Goal: Information Seeking & Learning: Learn about a topic

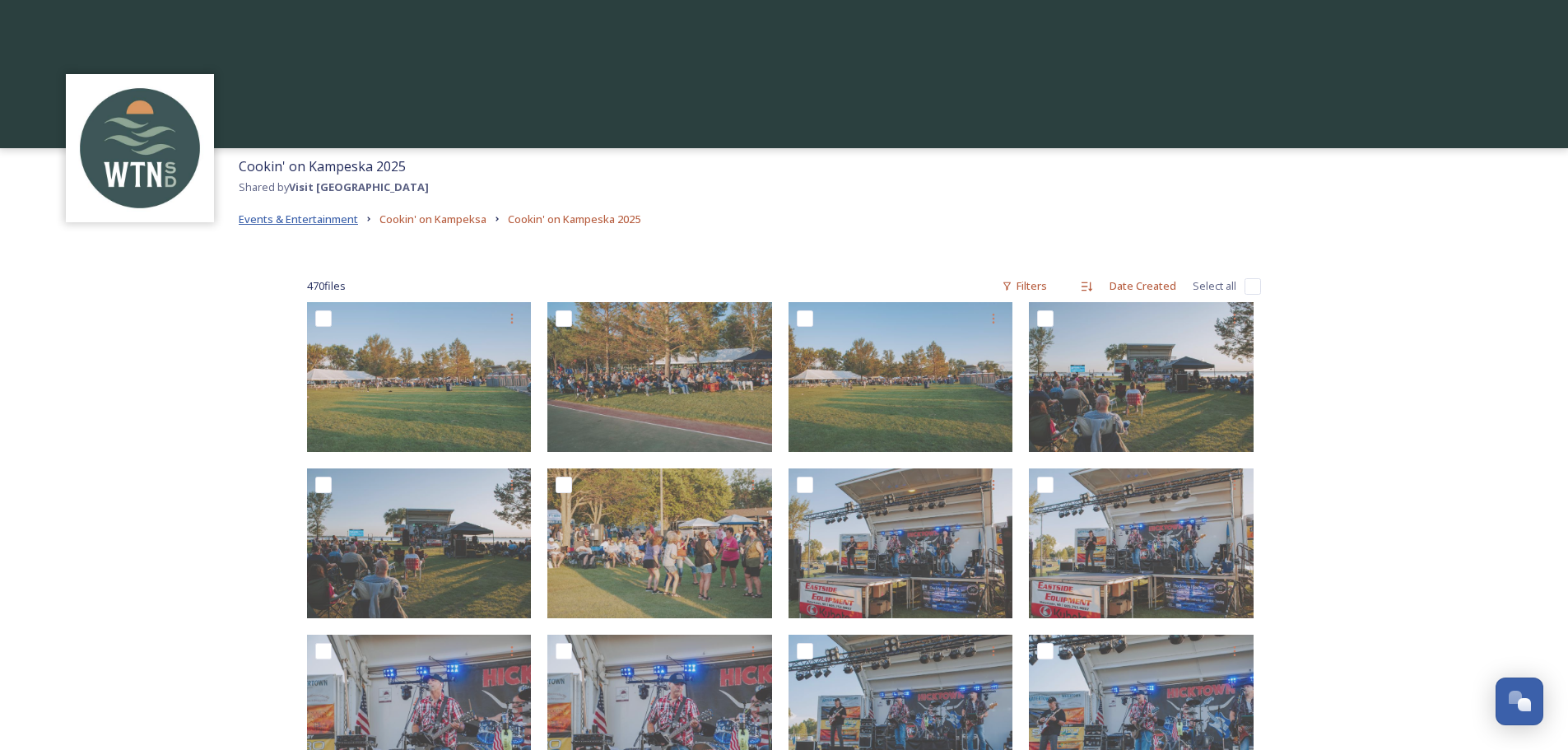
click at [279, 218] on span "Events & Entertainment" at bounding box center [298, 219] width 120 height 15
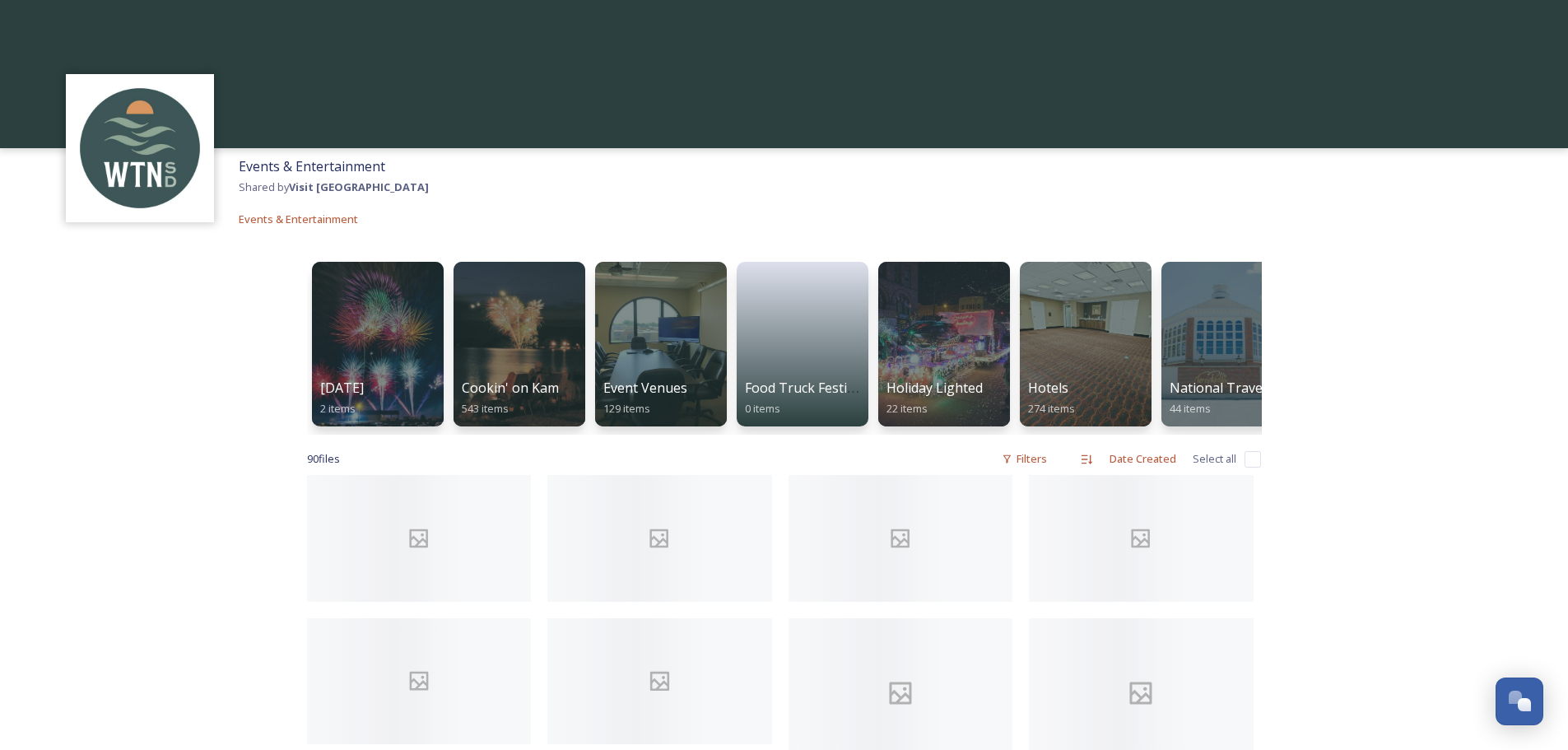
click at [325, 188] on strong "Visit [GEOGRAPHIC_DATA]" at bounding box center [358, 187] width 140 height 15
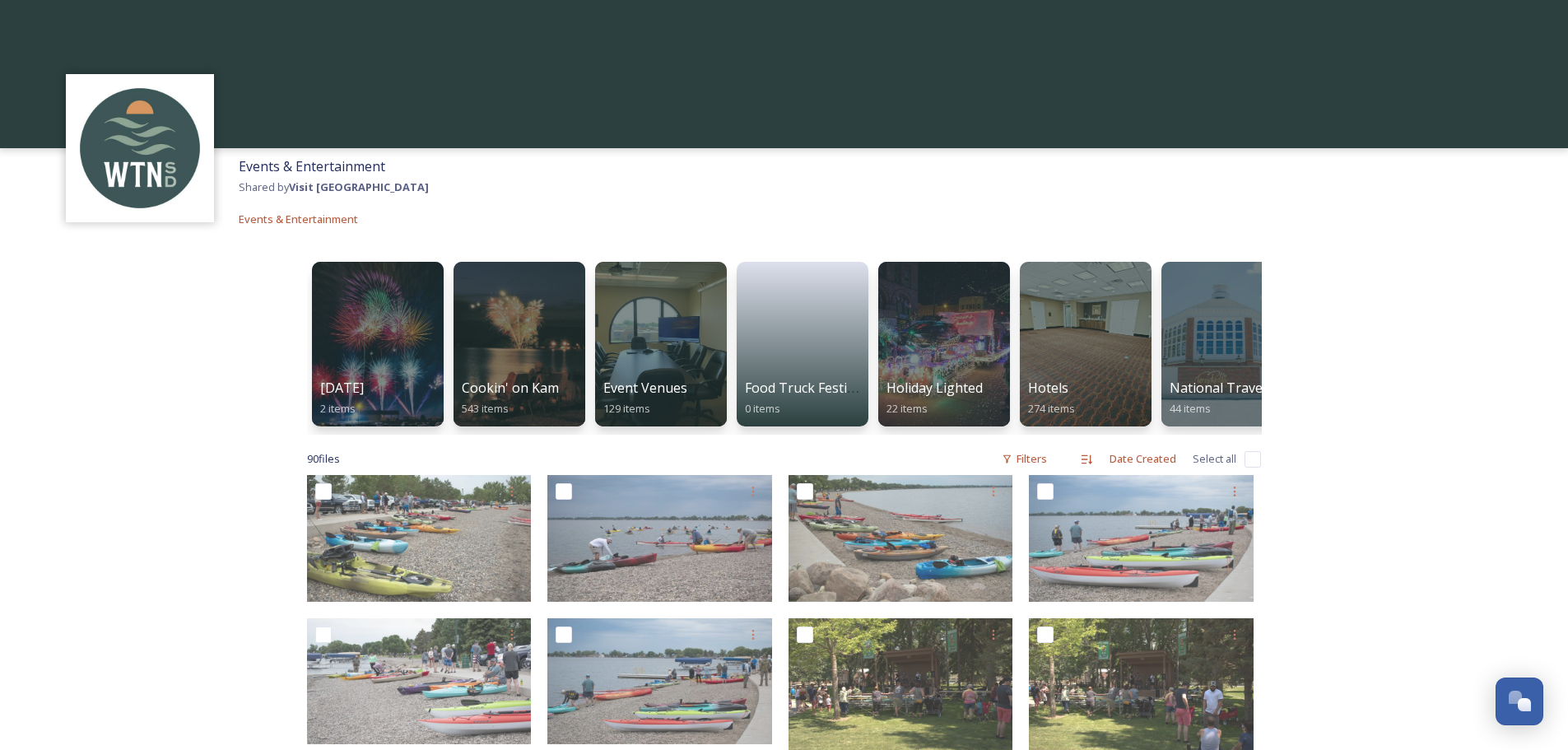
click at [316, 164] on span "Events & Entertainment" at bounding box center [311, 167] width 146 height 18
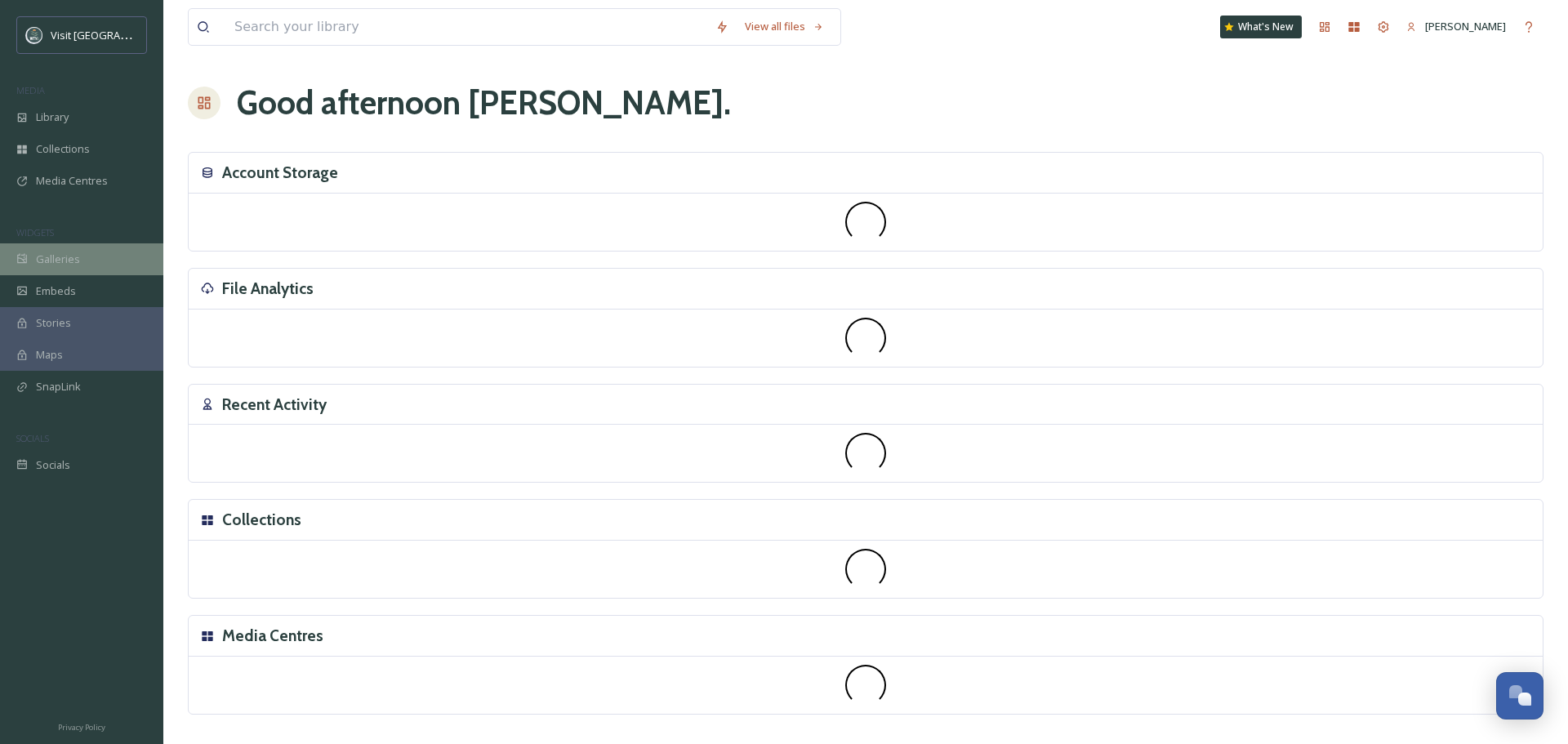
click at [117, 268] on div "Galleries" at bounding box center [81, 259] width 164 height 32
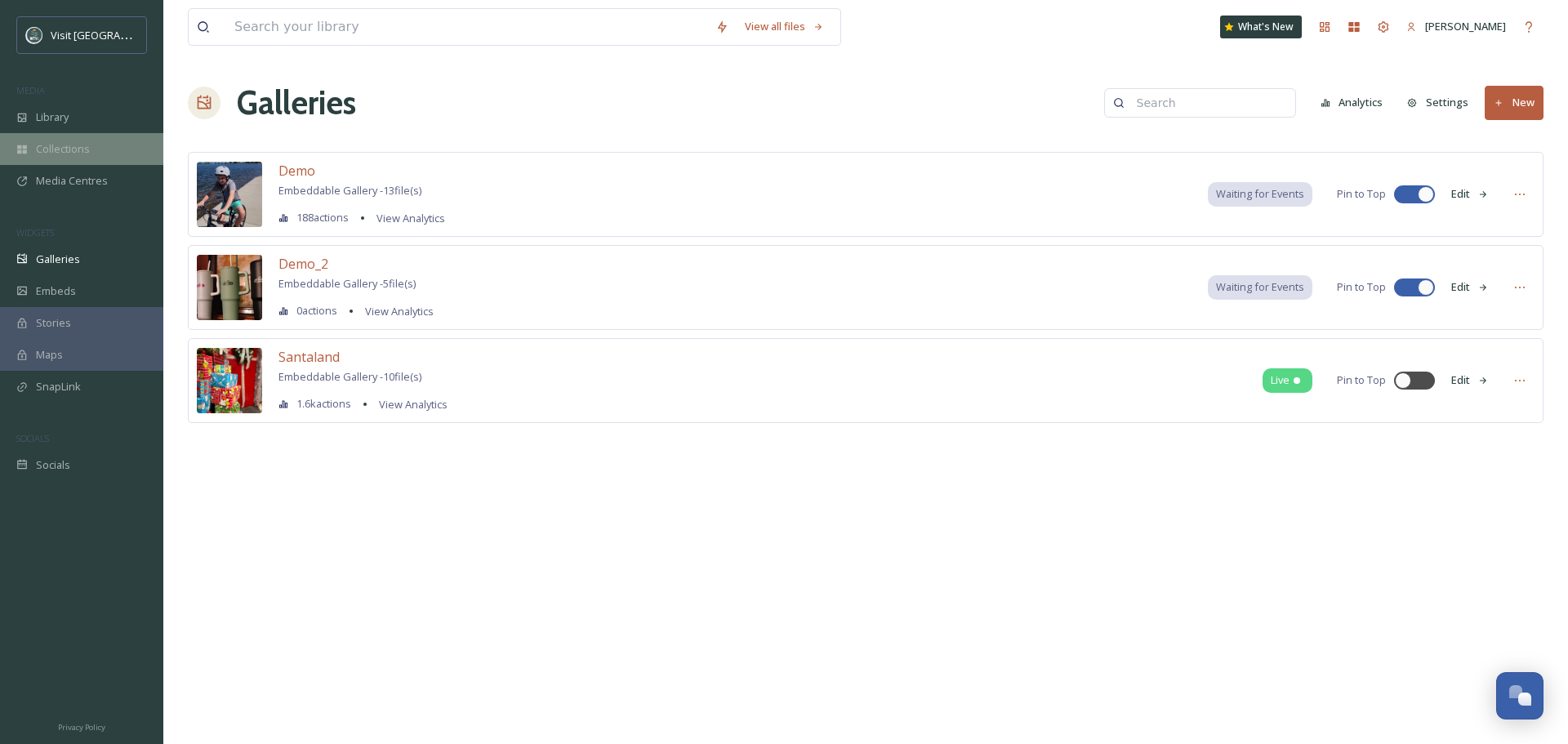
click at [61, 144] on span "Collections" at bounding box center [62, 149] width 54 height 16
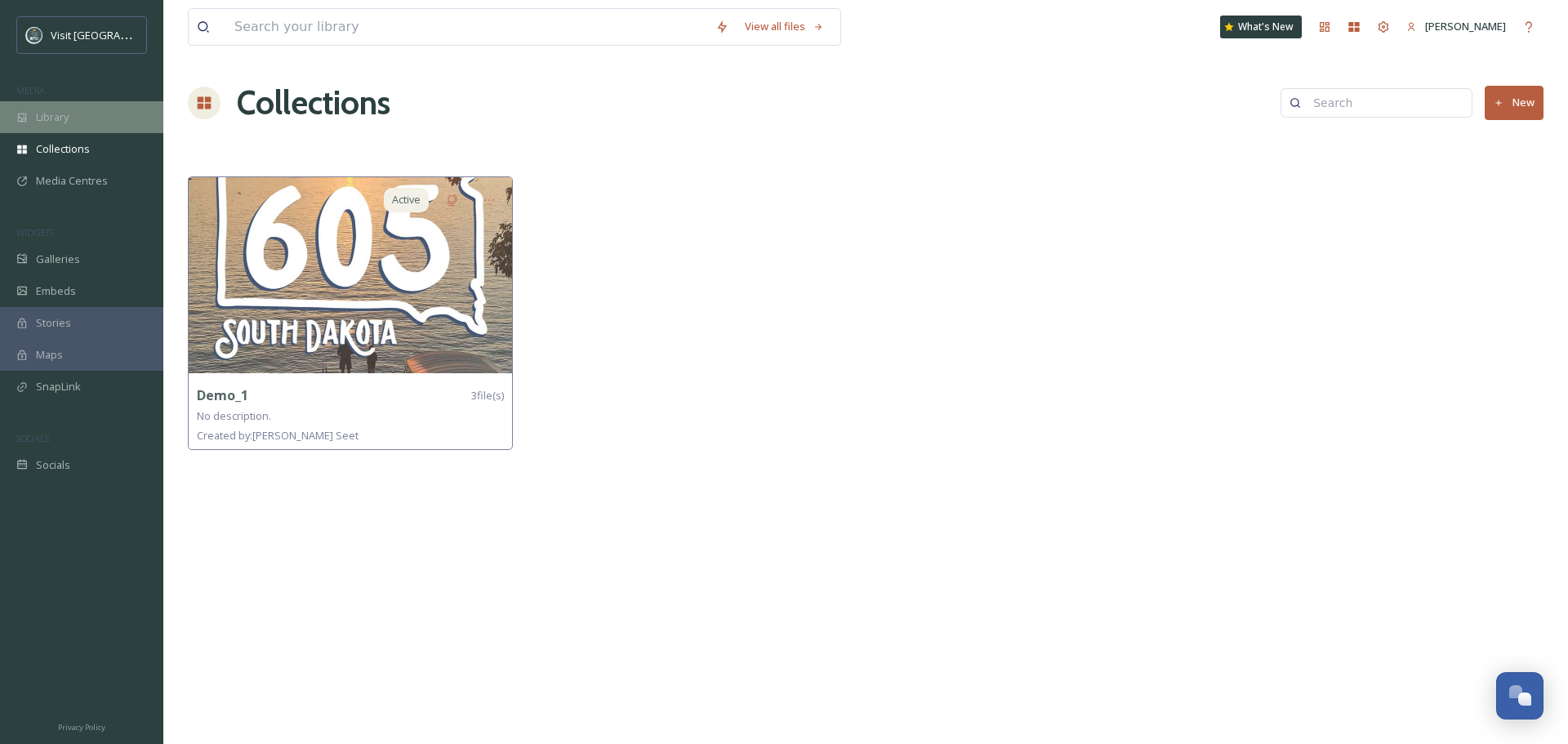
click at [54, 124] on span "Library" at bounding box center [51, 117] width 32 height 16
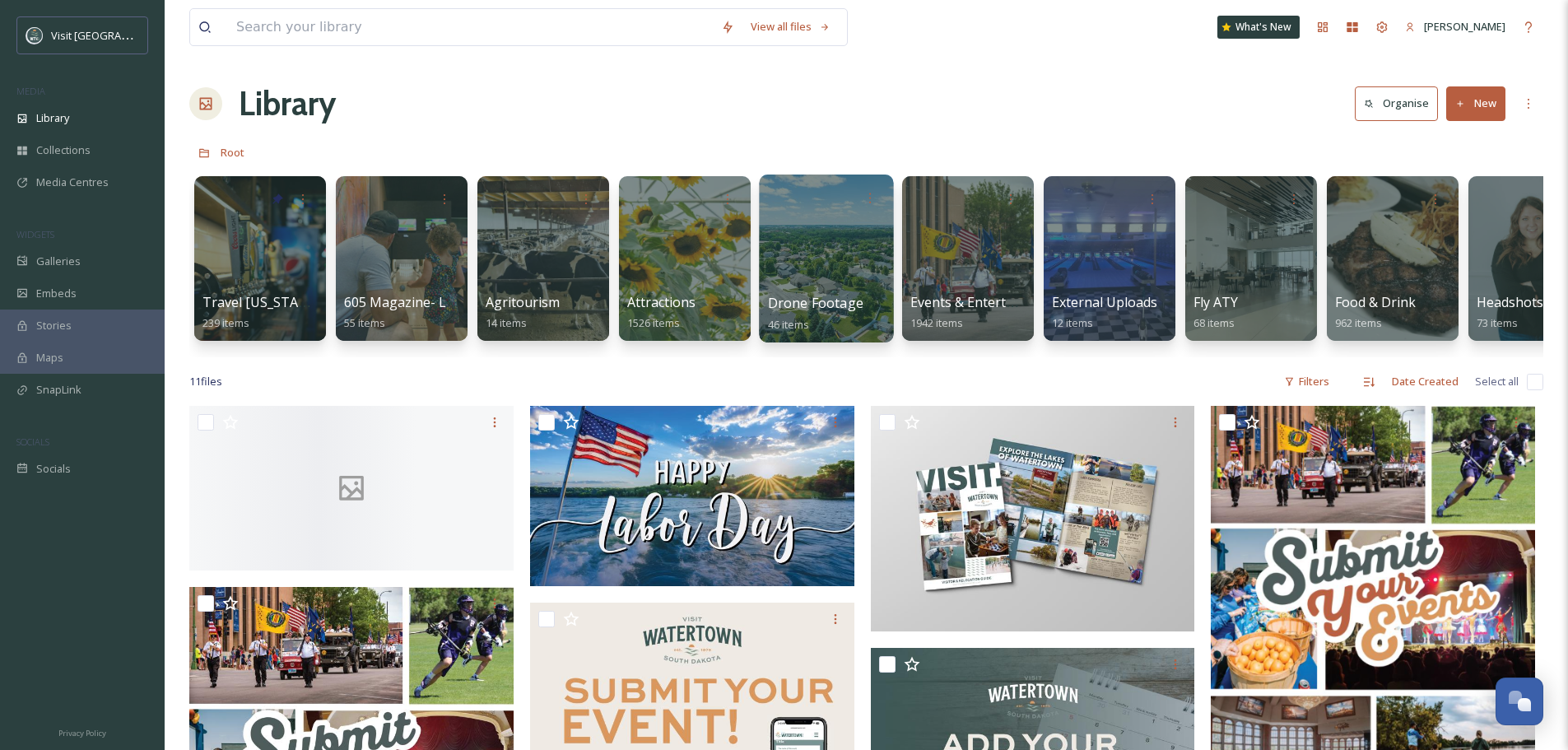
click at [807, 242] on div at bounding box center [826, 259] width 134 height 168
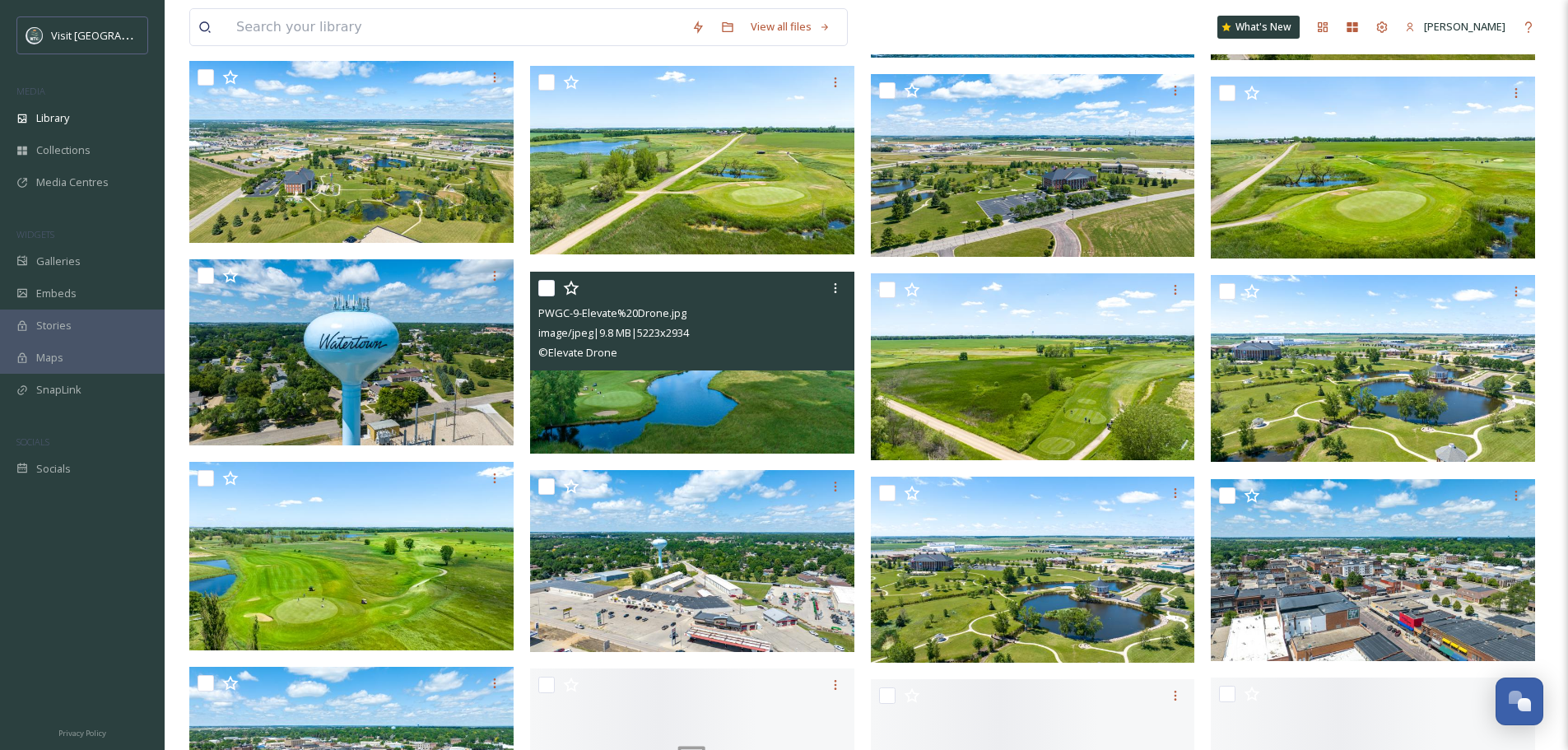
scroll to position [989, 0]
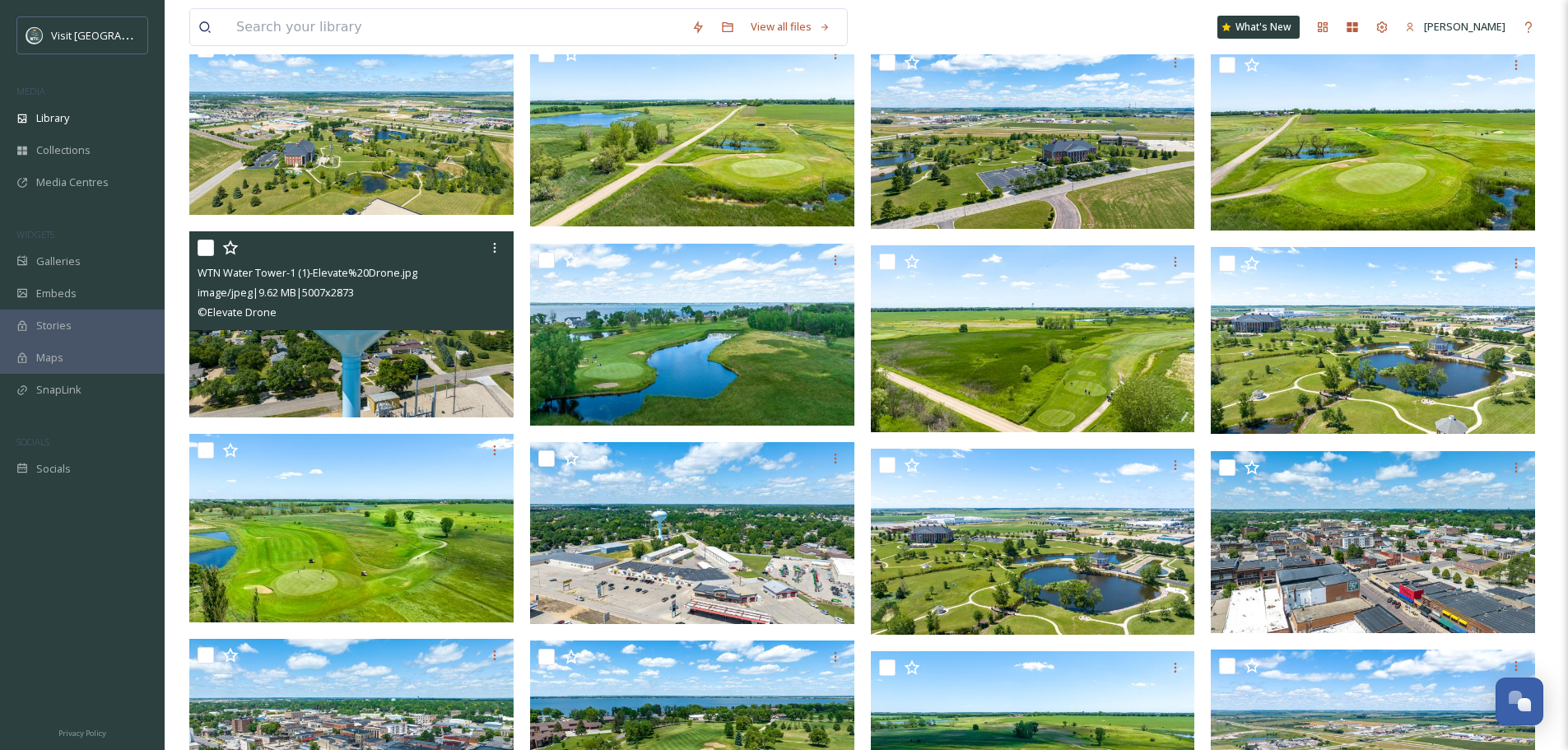
click at [389, 365] on img at bounding box center [351, 324] width 325 height 186
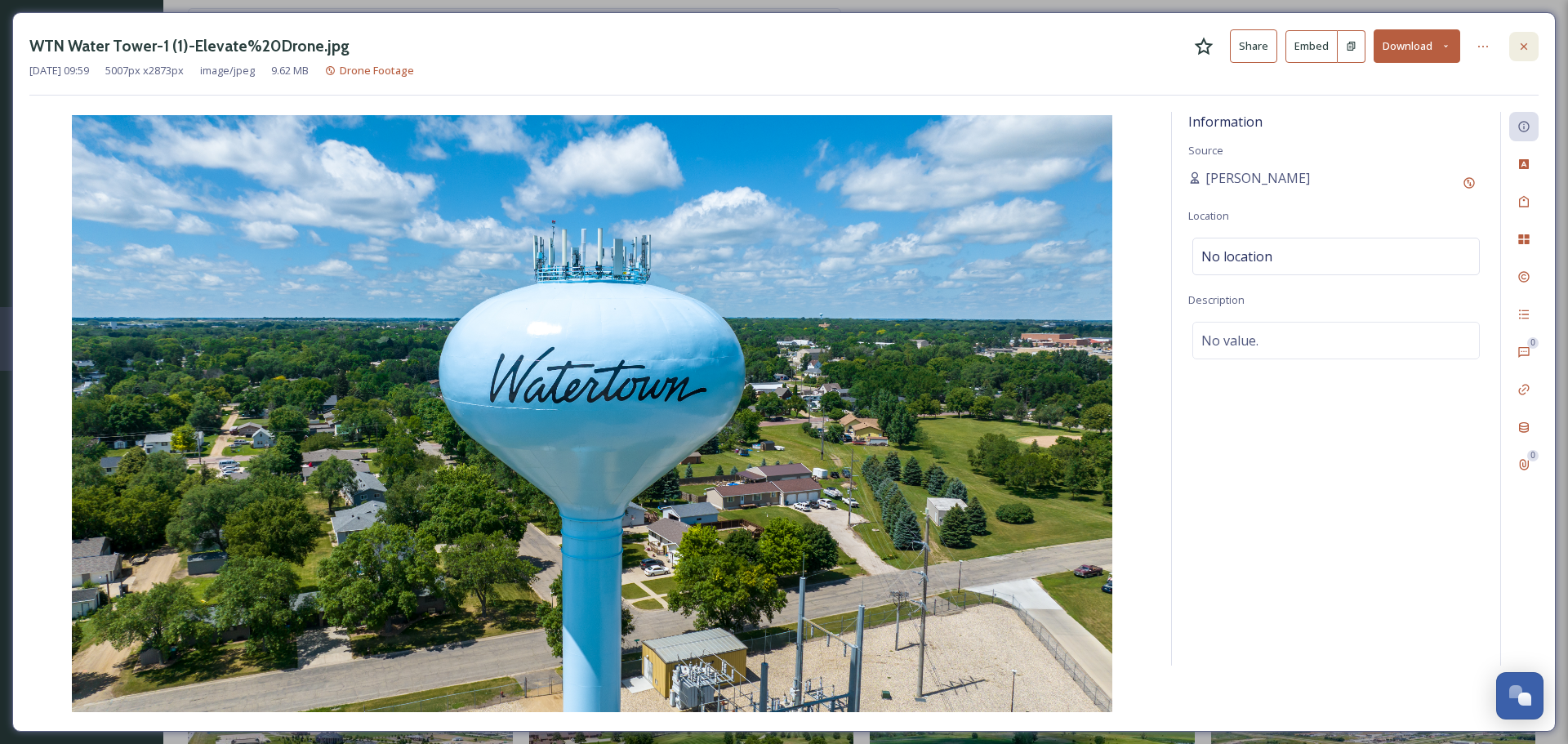
click at [1525, 49] on icon at bounding box center [1524, 46] width 13 height 13
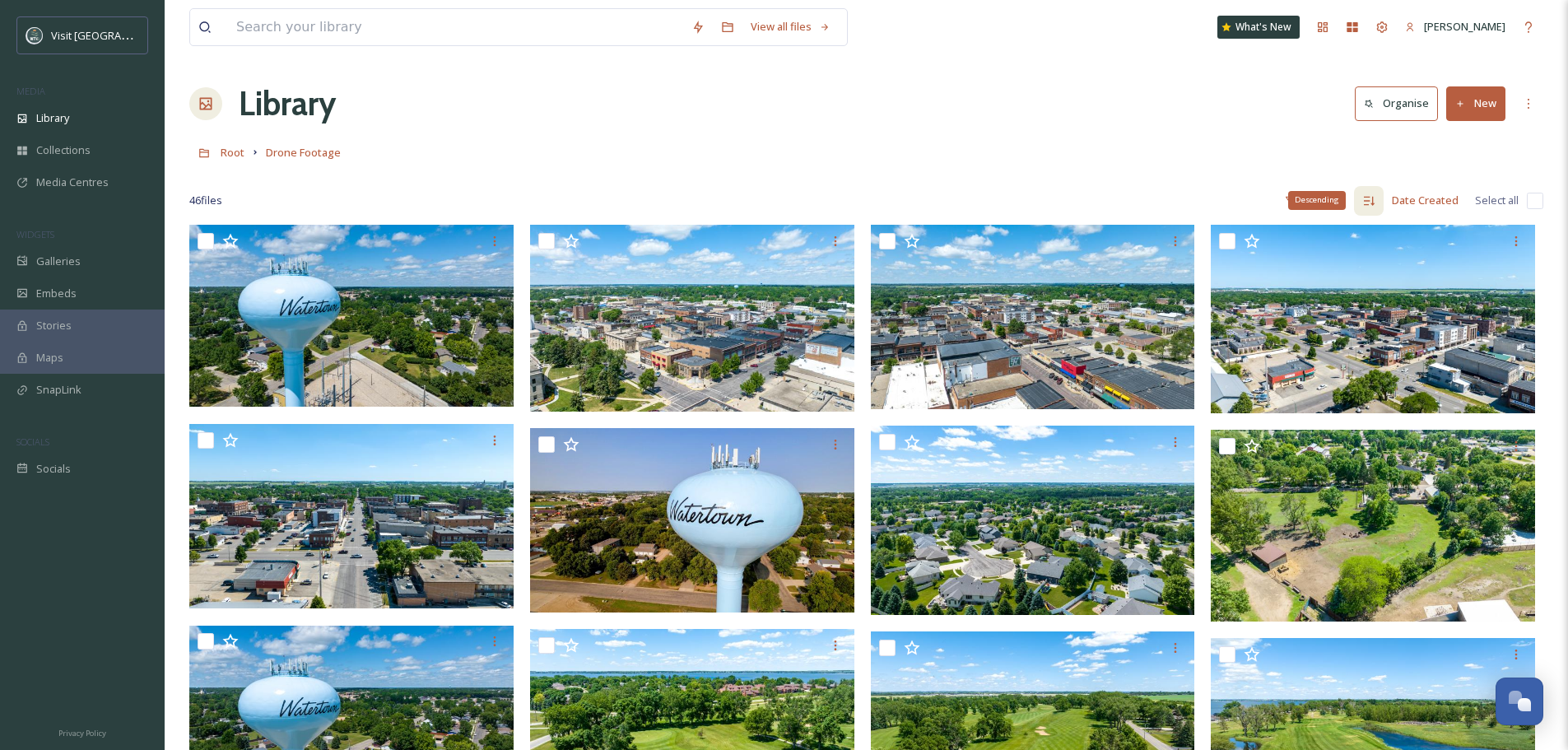
click at [1375, 197] on icon at bounding box center [1369, 200] width 11 height 9
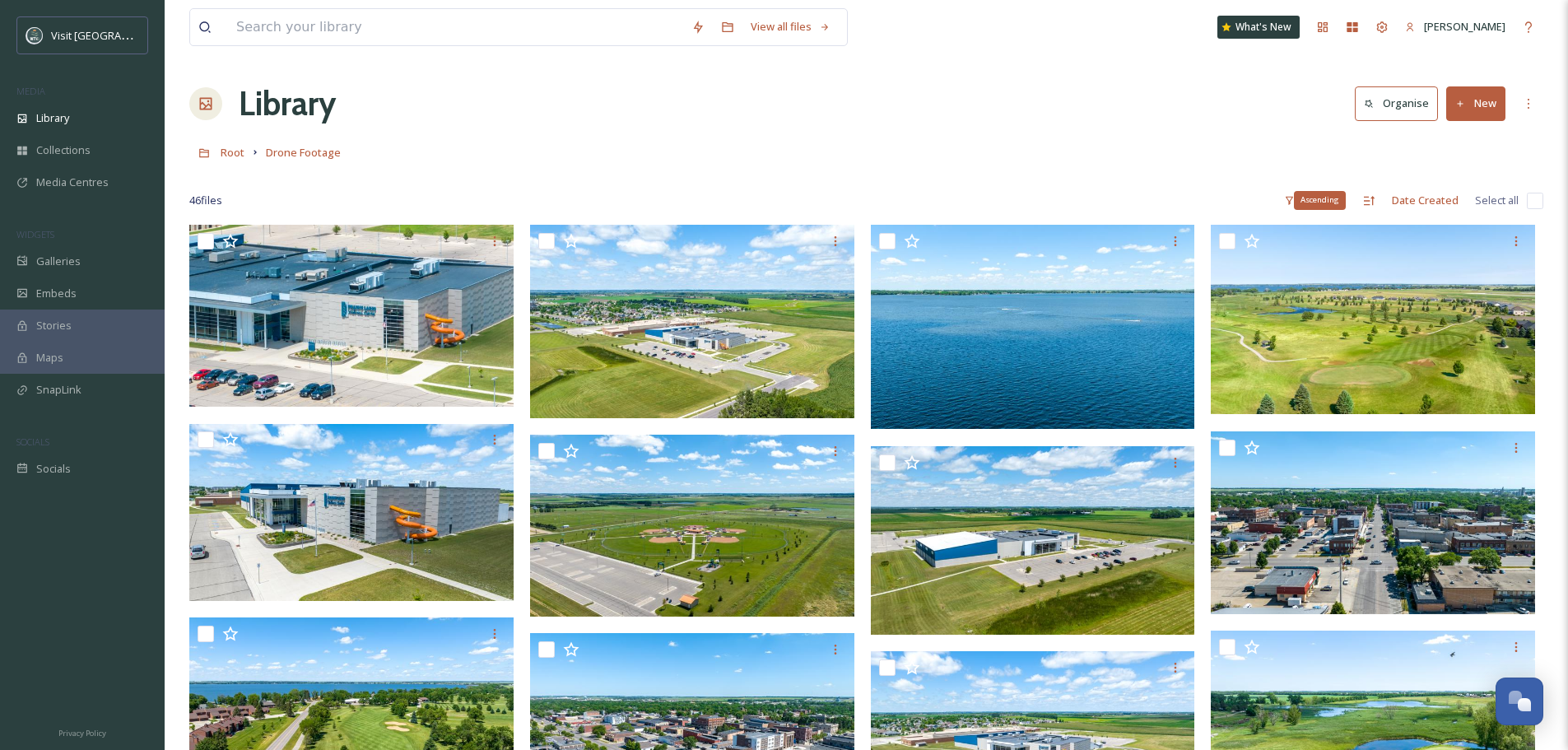
click at [1375, 197] on icon at bounding box center [1369, 200] width 11 height 9
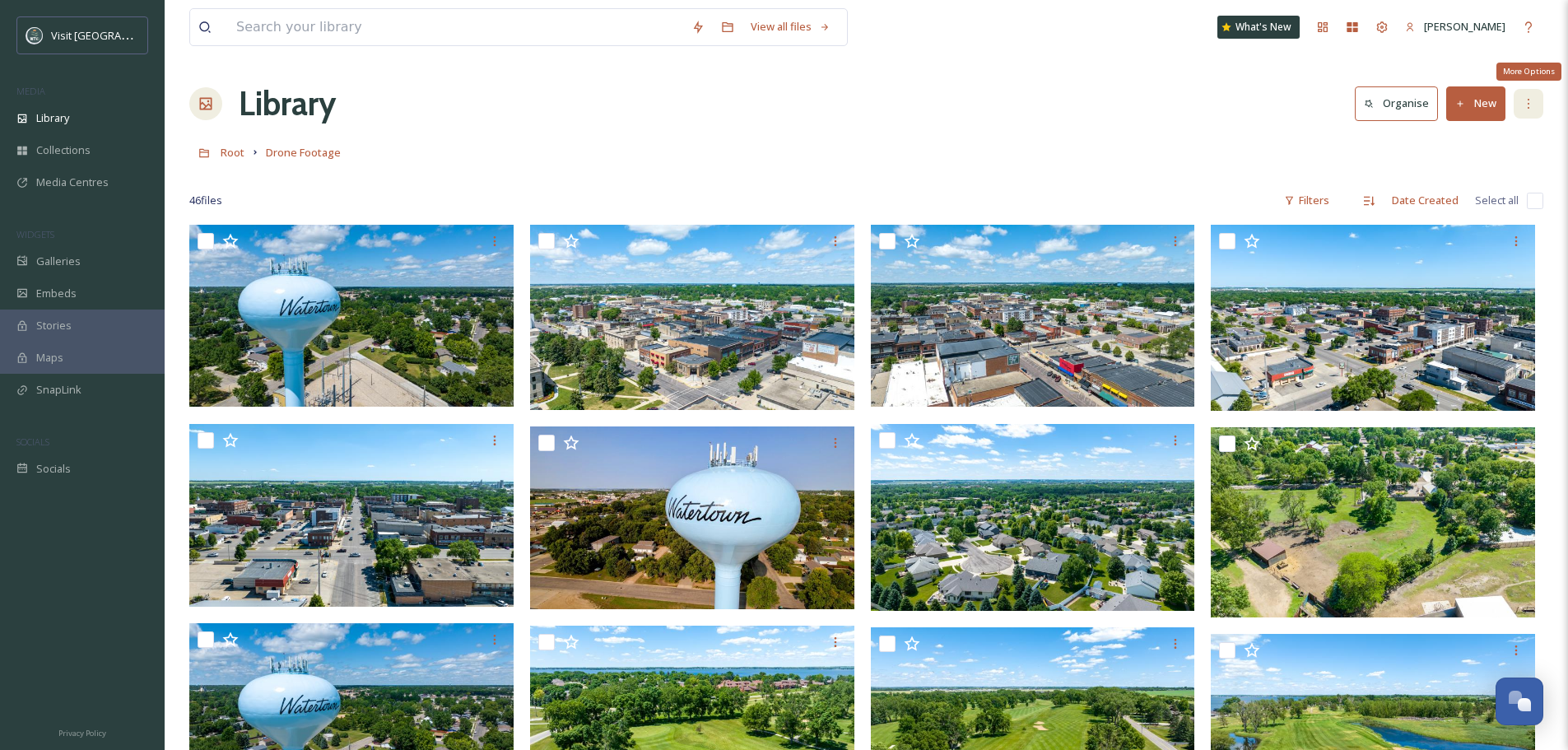
click at [1527, 110] on icon at bounding box center [1529, 104] width 13 height 13
click at [1139, 116] on div "Library Organise New" at bounding box center [866, 103] width 1355 height 49
click at [483, 182] on div at bounding box center [866, 177] width 1355 height 17
drag, startPoint x: 483, startPoint y: 182, endPoint x: 469, endPoint y: 172, distance: 17.2
click at [469, 172] on div at bounding box center [866, 177] width 1355 height 17
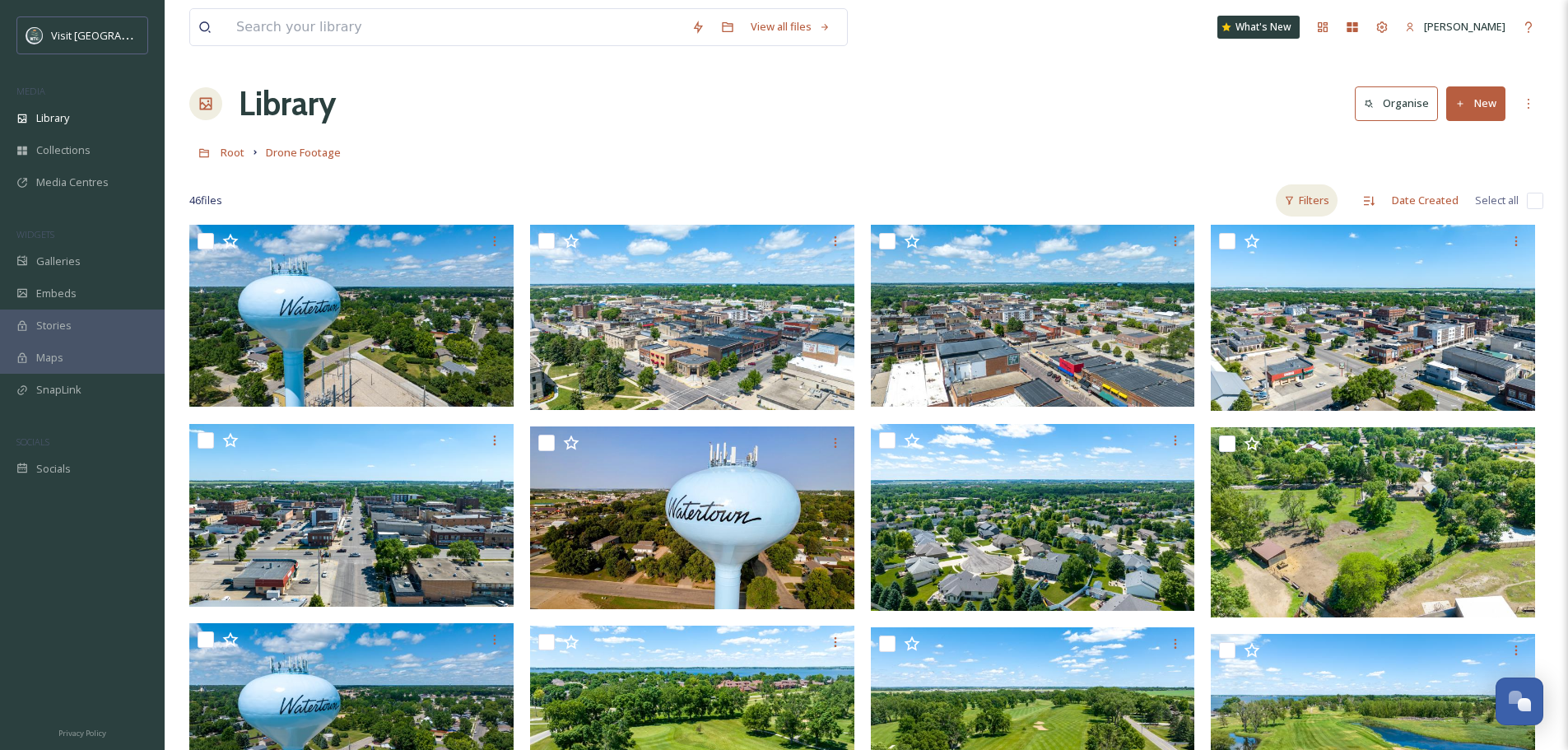
click at [1325, 202] on div "Filters" at bounding box center [1307, 200] width 62 height 32
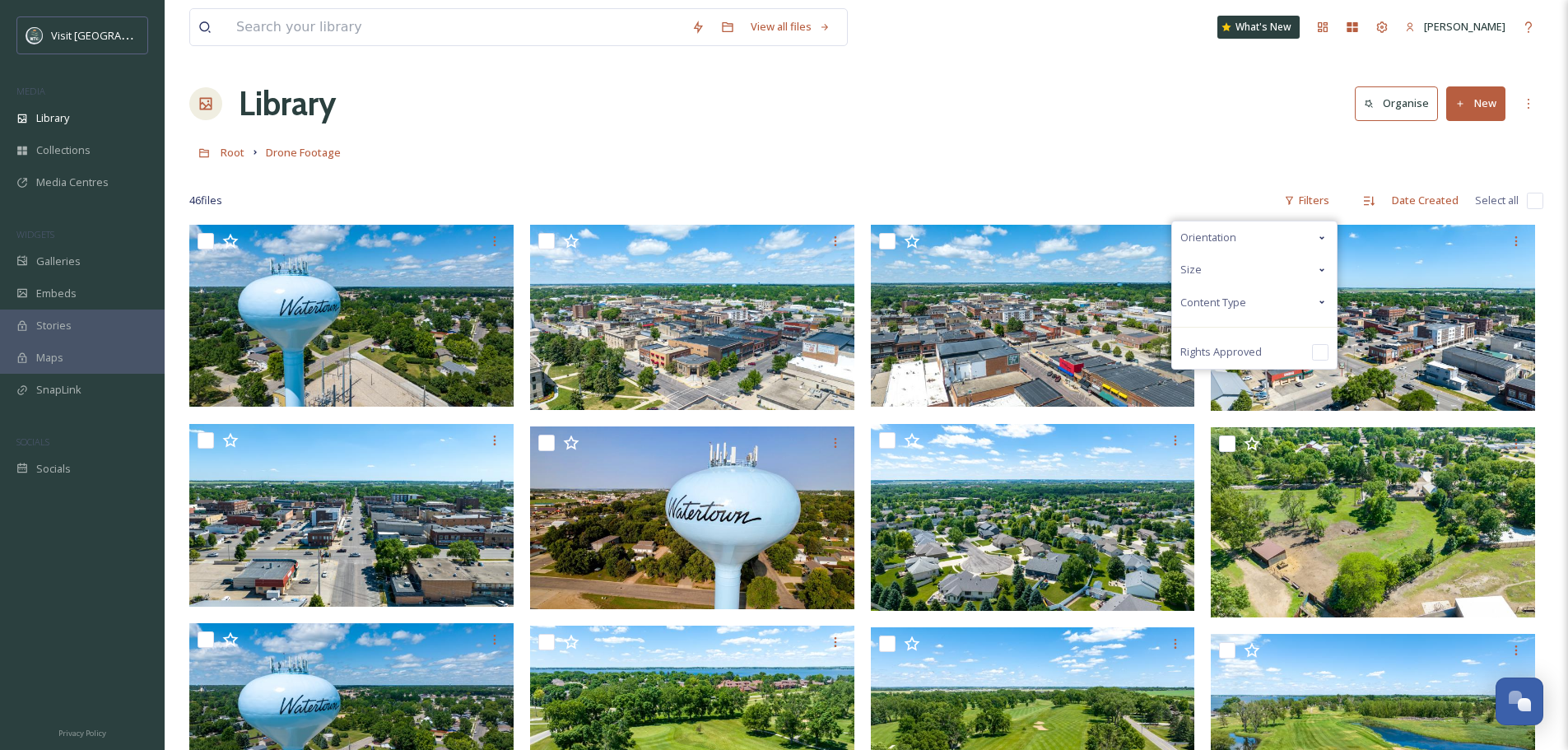
click at [1284, 307] on div "Content Type" at bounding box center [1254, 302] width 165 height 32
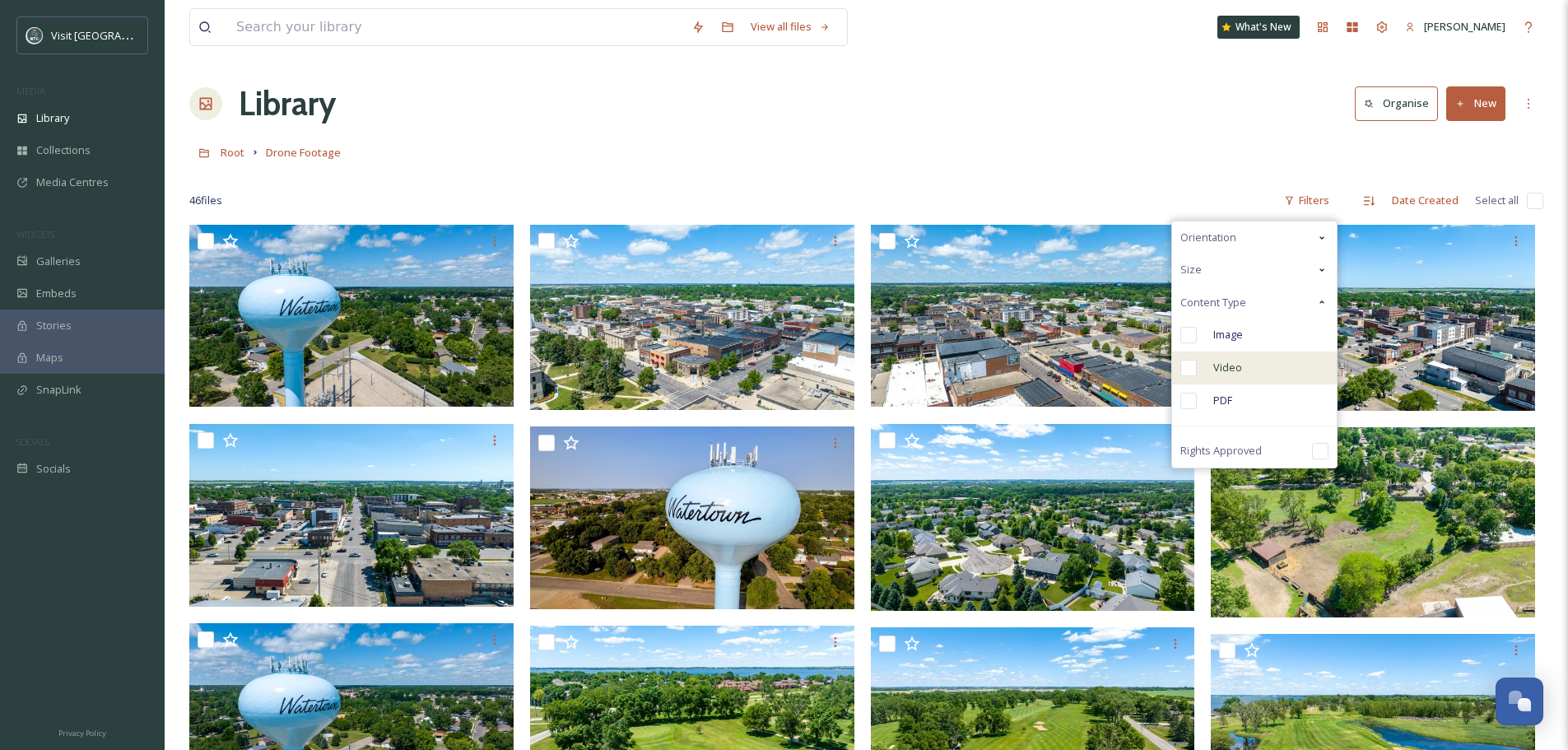
click at [1187, 367] on input "checkbox" at bounding box center [1189, 368] width 17 height 17
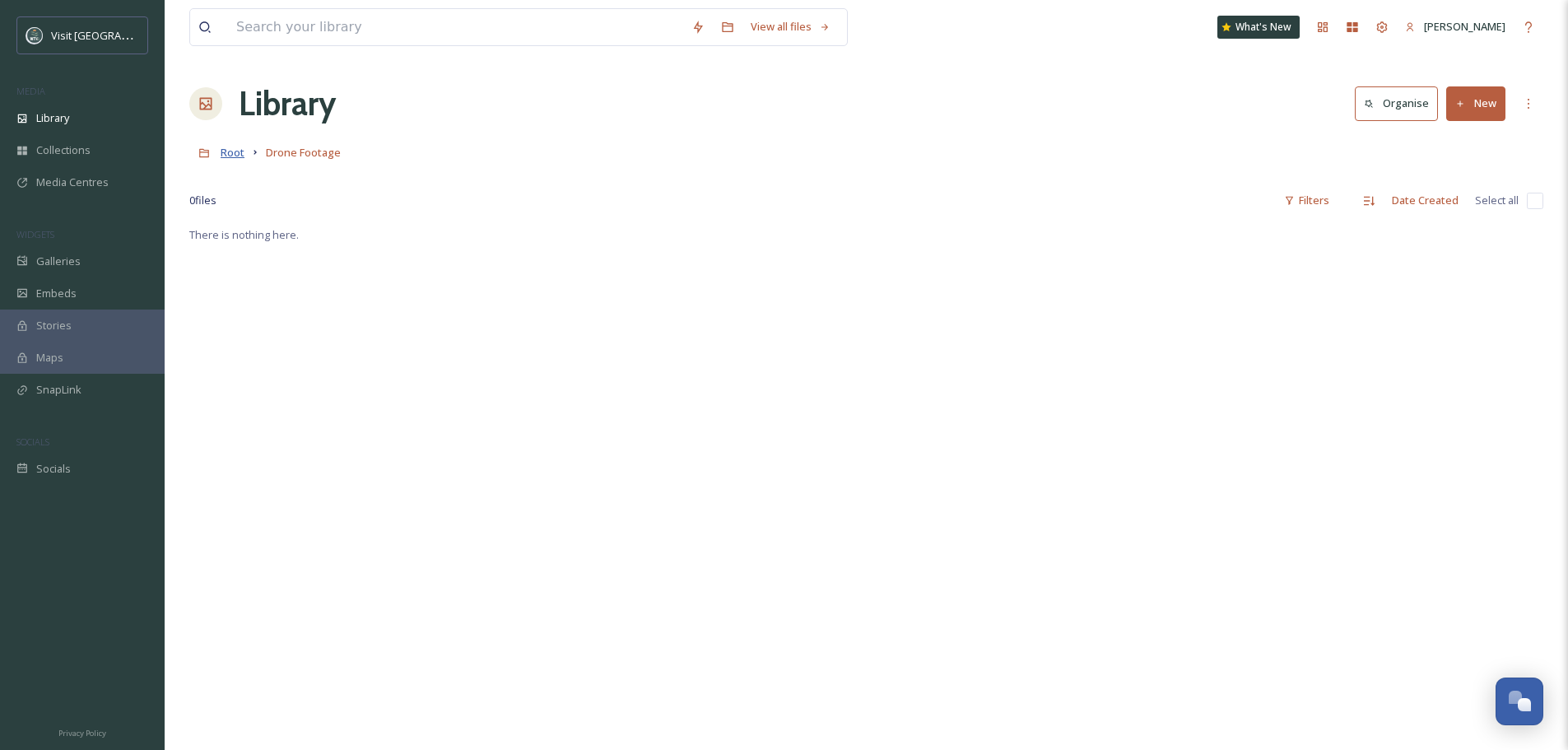
click at [232, 152] on span "Root" at bounding box center [233, 152] width 24 height 15
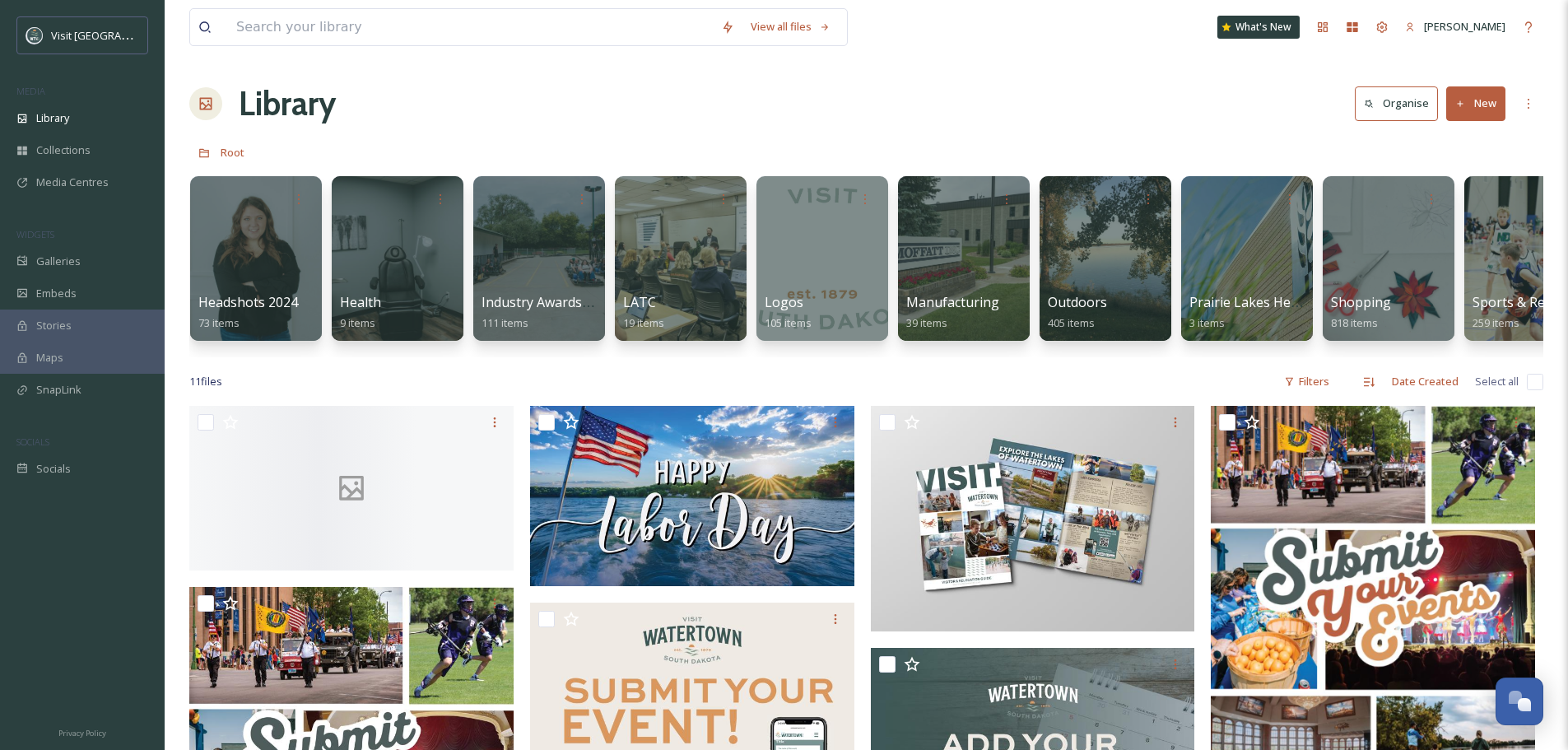
scroll to position [0, 1336]
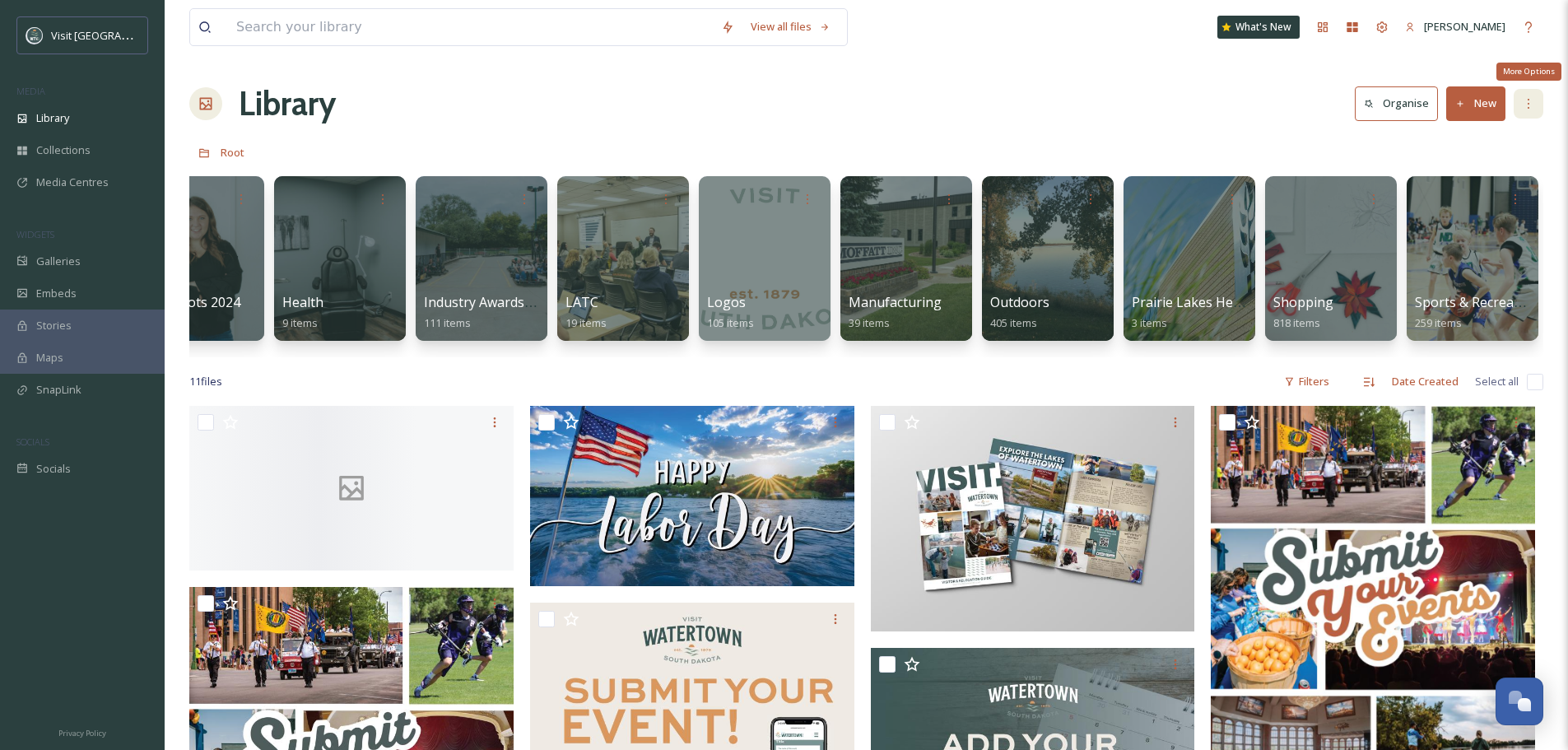
click at [1527, 110] on icon at bounding box center [1529, 104] width 13 height 13
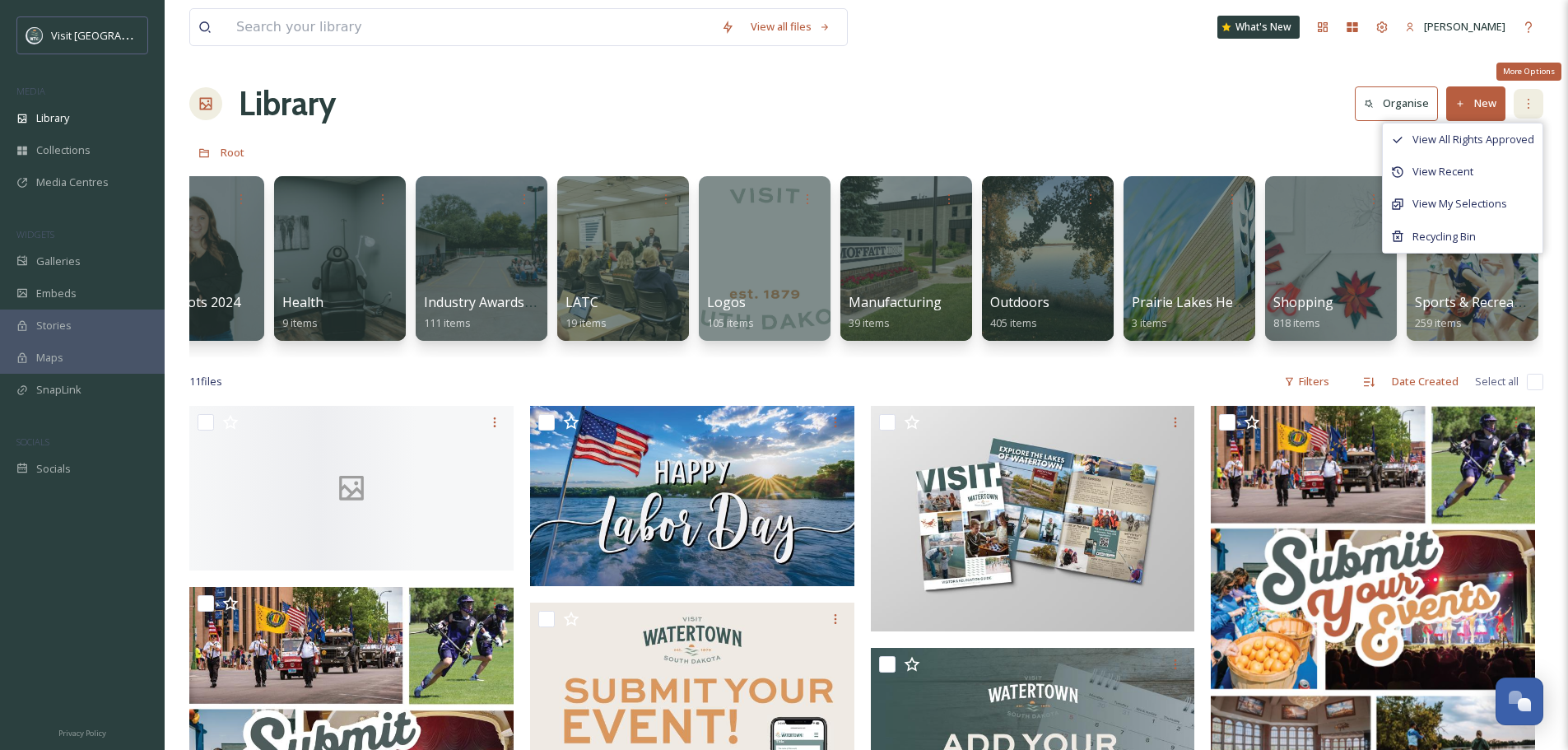
click at [1525, 110] on icon at bounding box center [1529, 104] width 13 height 13
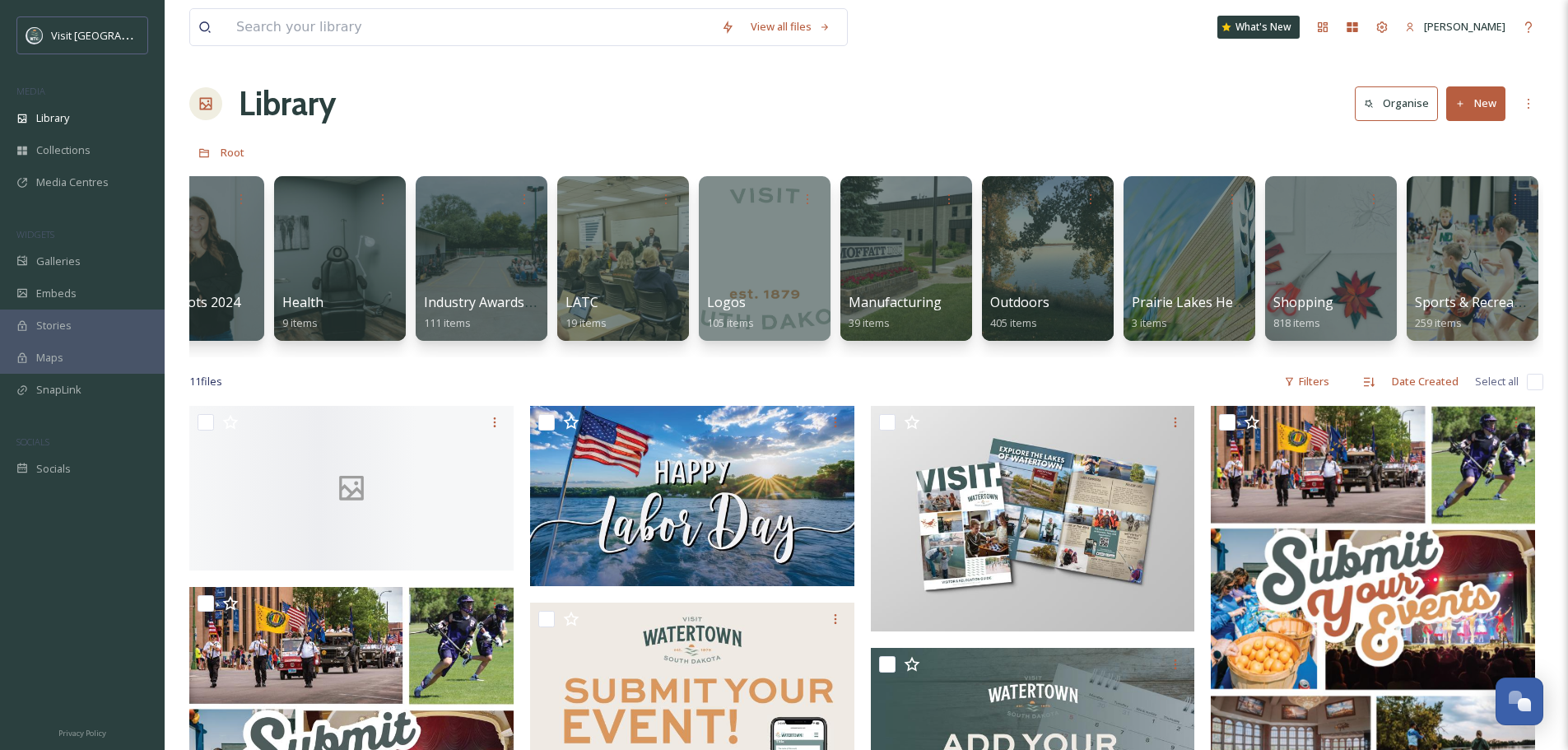
click at [1038, 148] on div "Root" at bounding box center [866, 152] width 1355 height 31
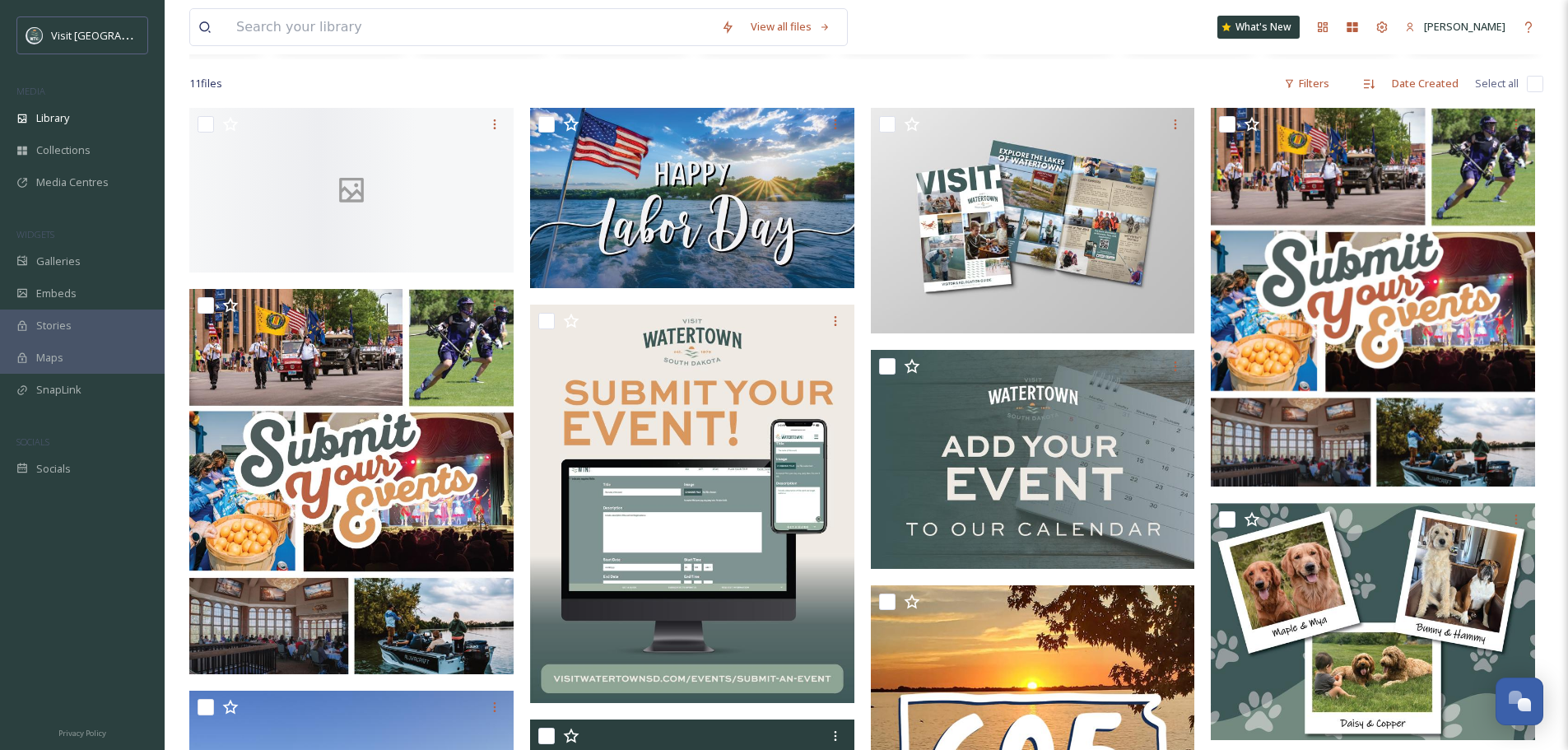
scroll to position [0, 0]
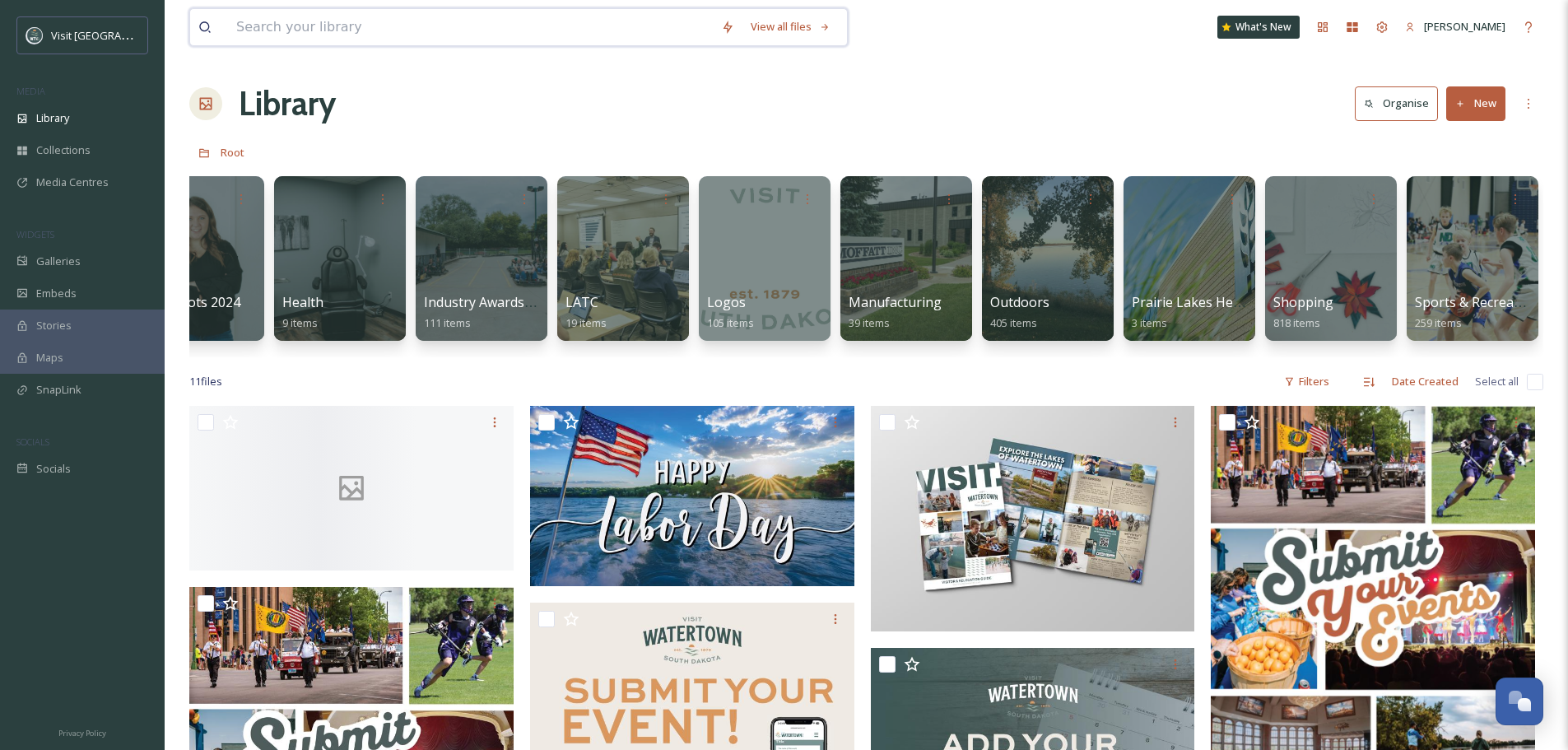
click at [400, 37] on input at bounding box center [471, 27] width 485 height 36
type input "video"
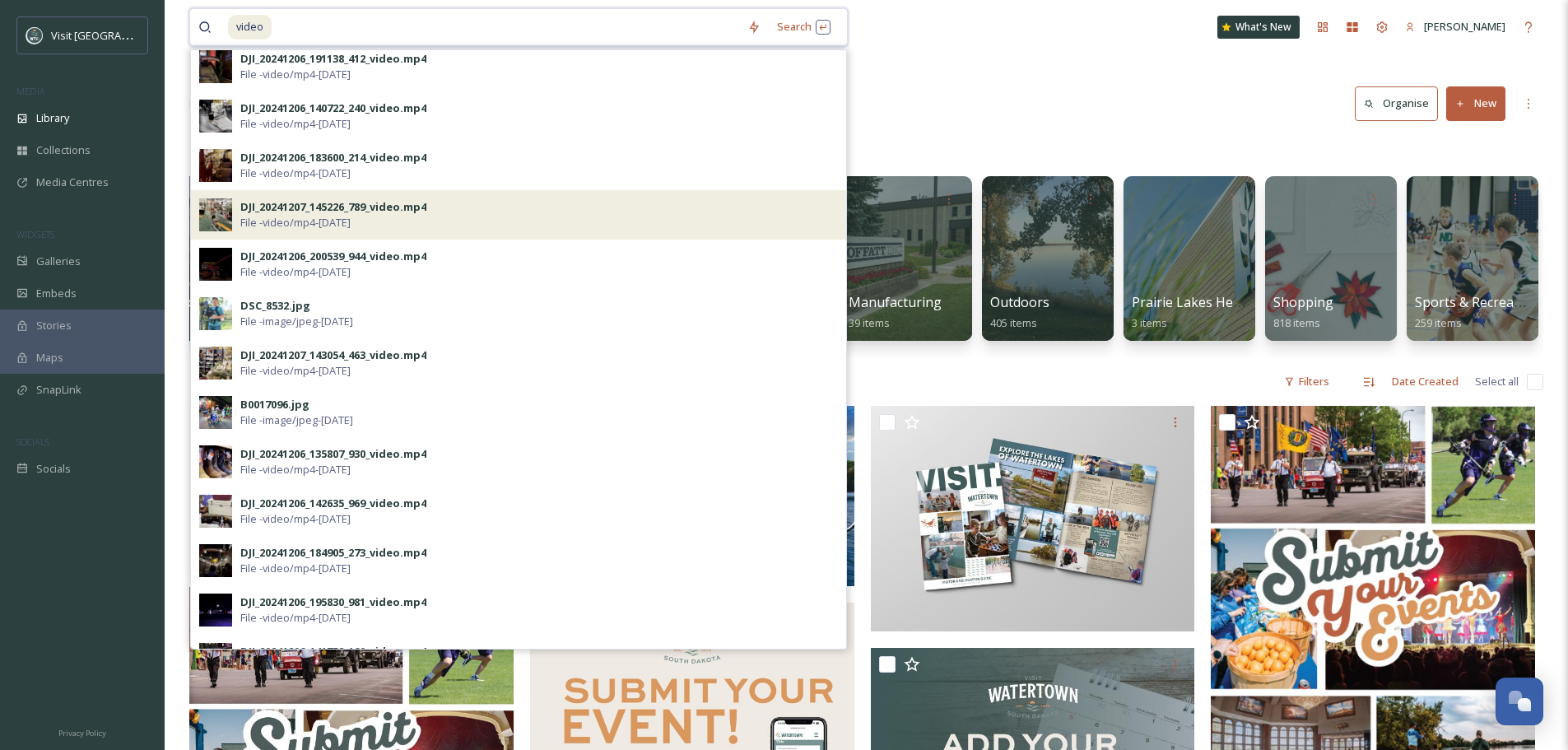
scroll to position [412, 0]
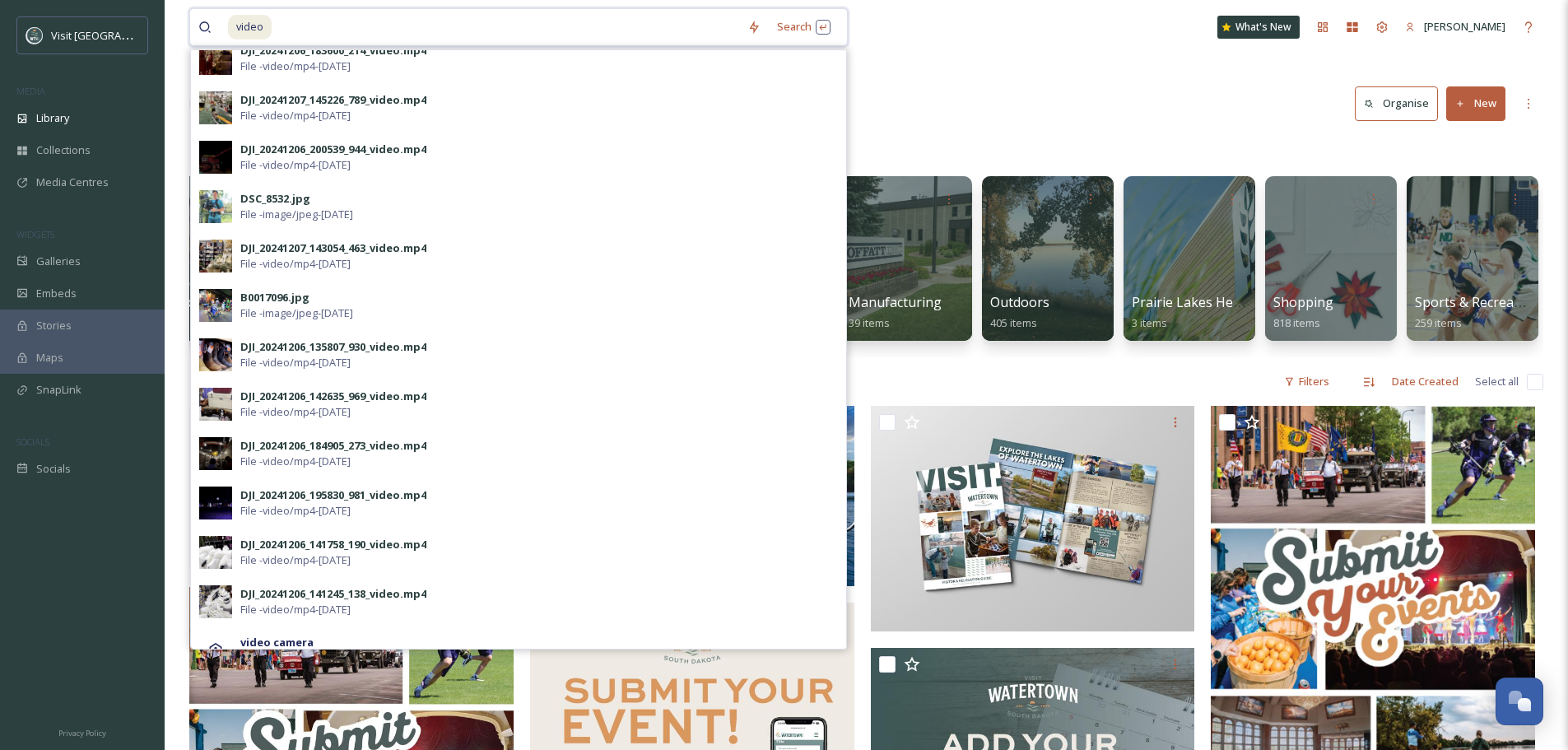
click at [297, 28] on input at bounding box center [506, 27] width 466 height 36
type input "v"
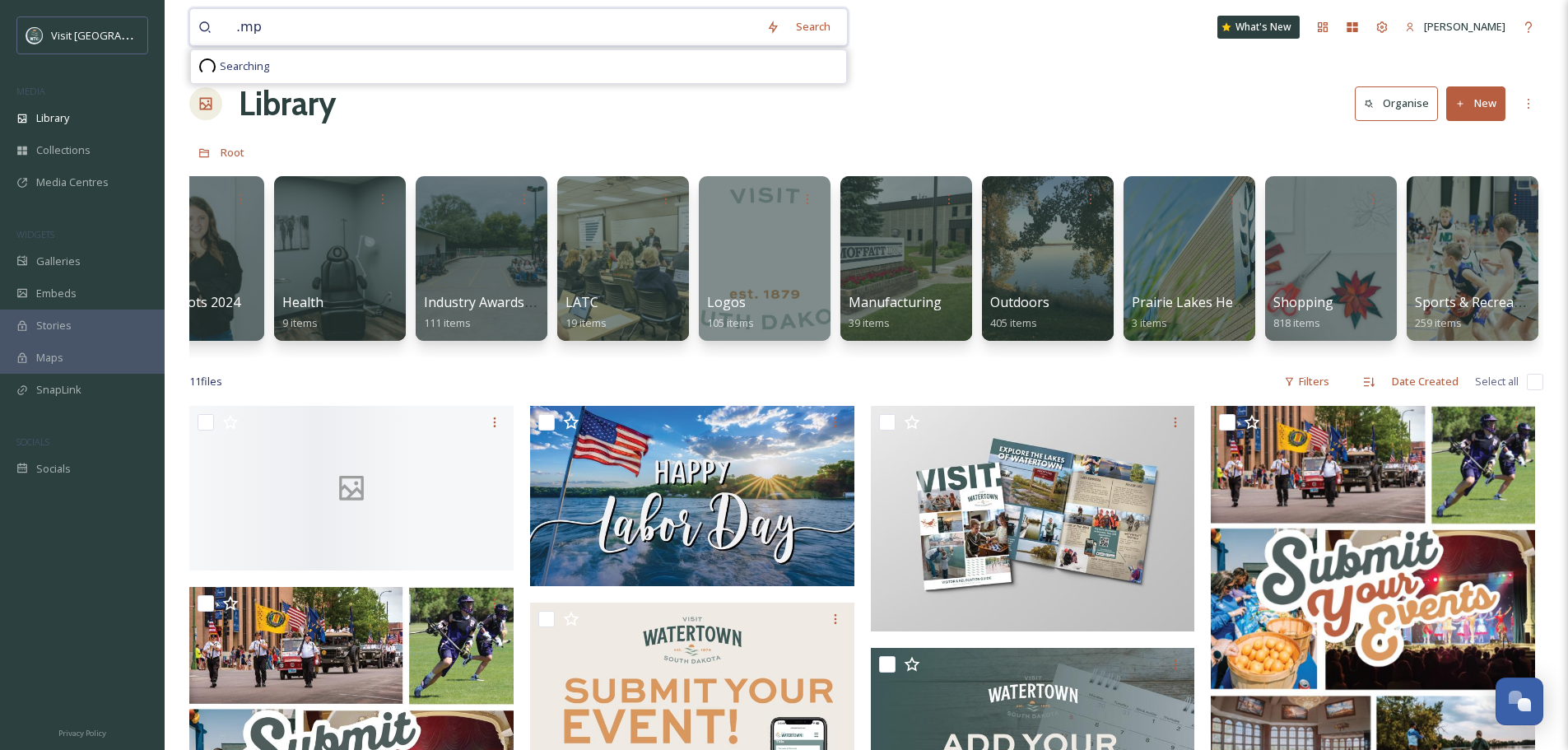
type input ".mp4"
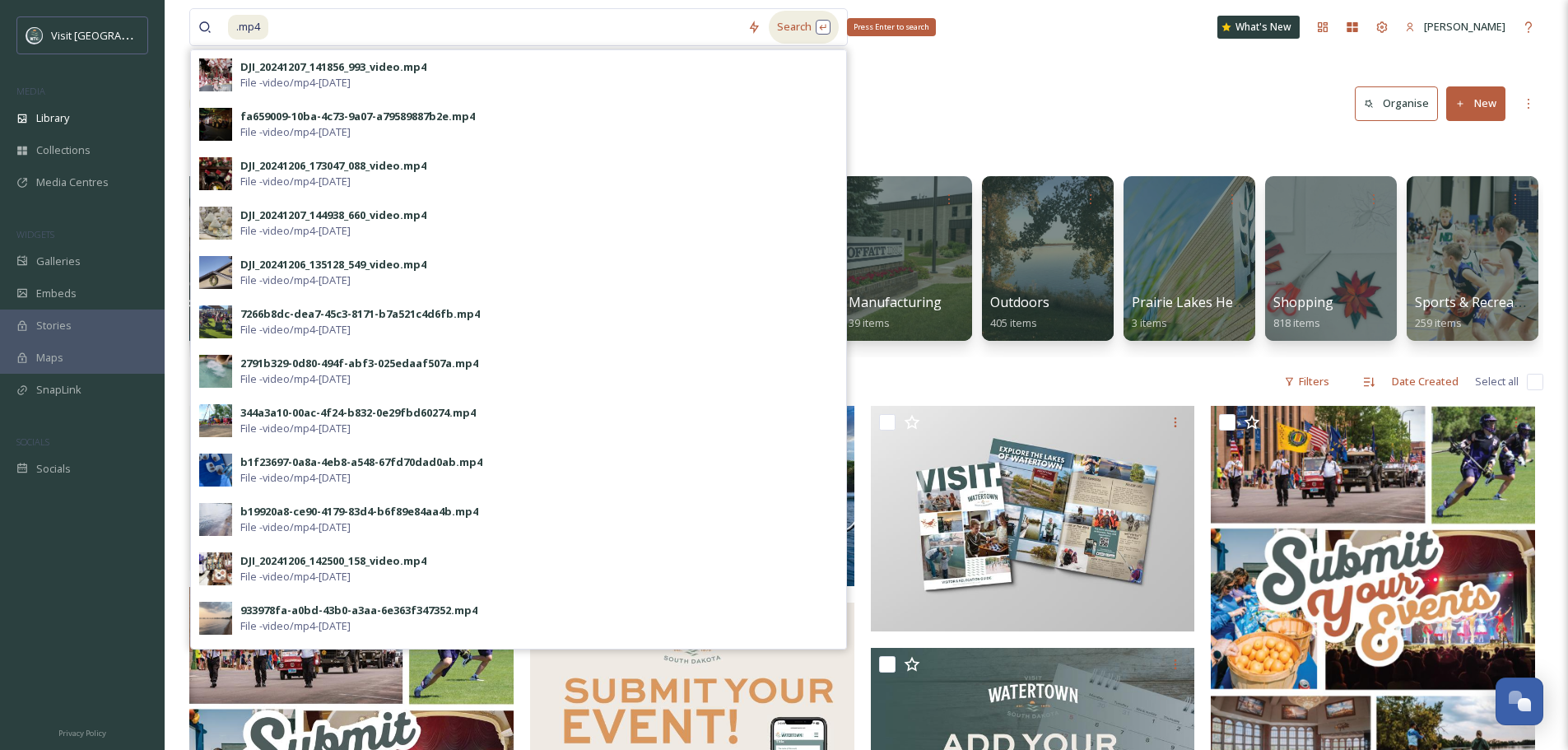
click at [797, 25] on div "Search Press Enter to search" at bounding box center [804, 27] width 70 height 32
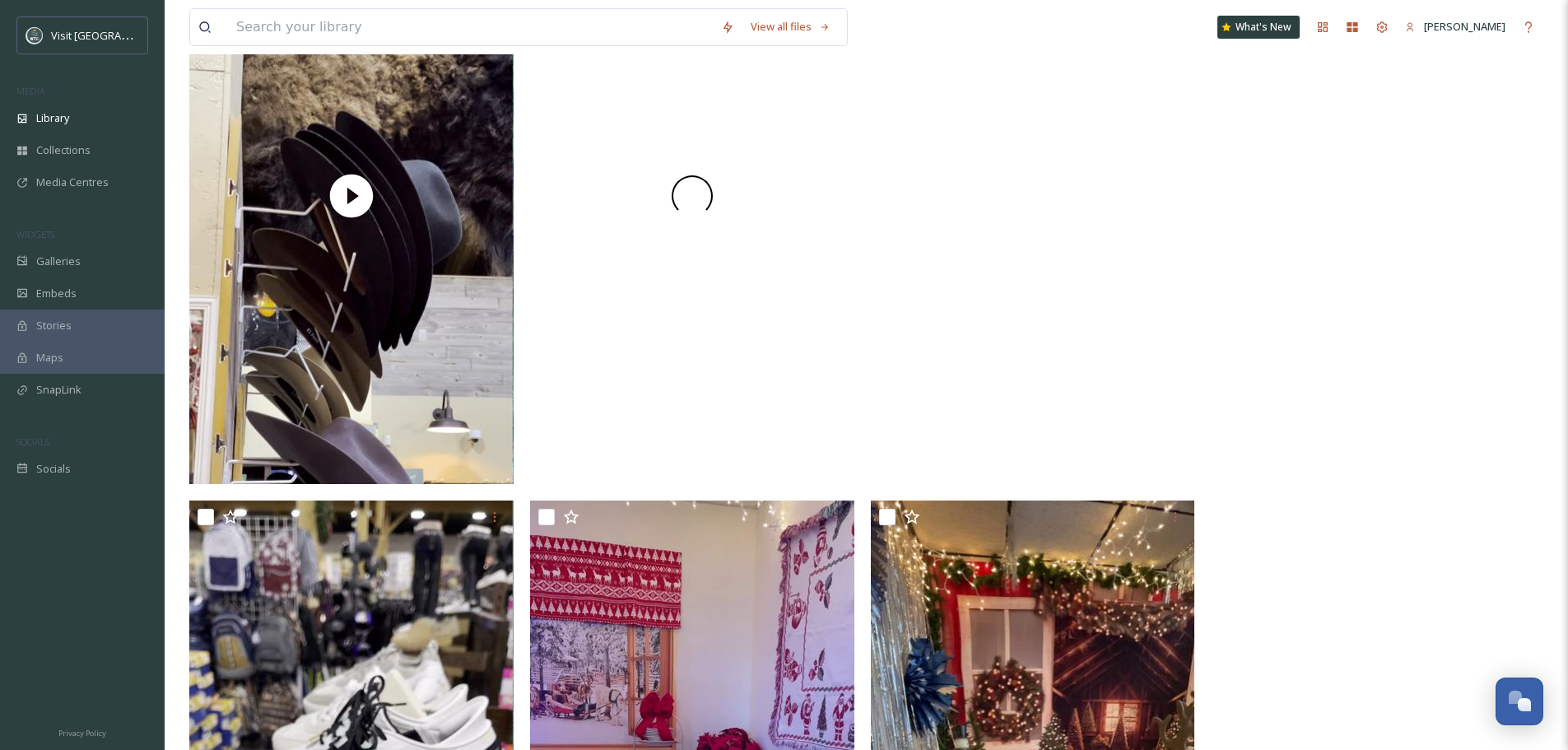
scroll to position [25569, 0]
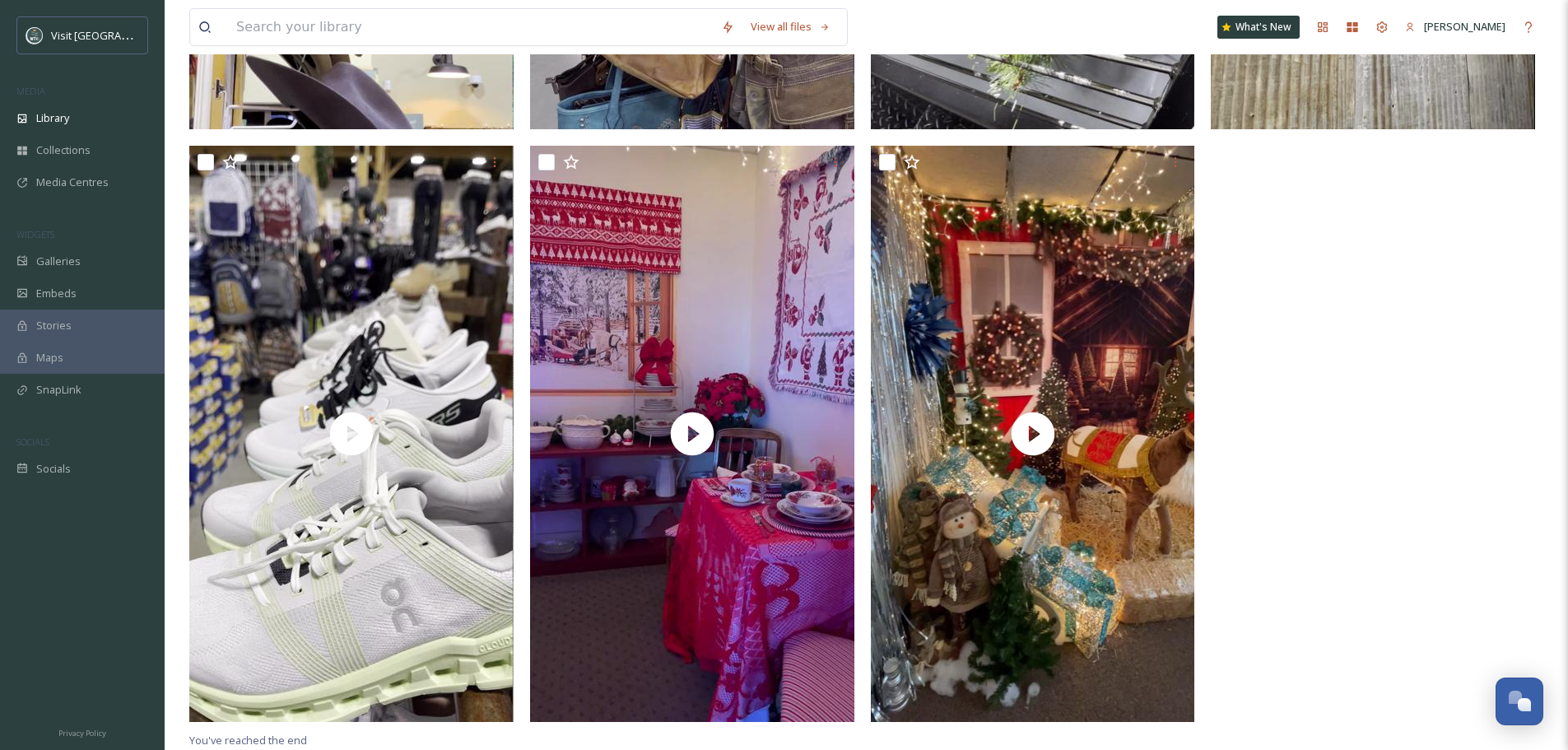
click at [42, 261] on span "Galleries" at bounding box center [58, 261] width 44 height 16
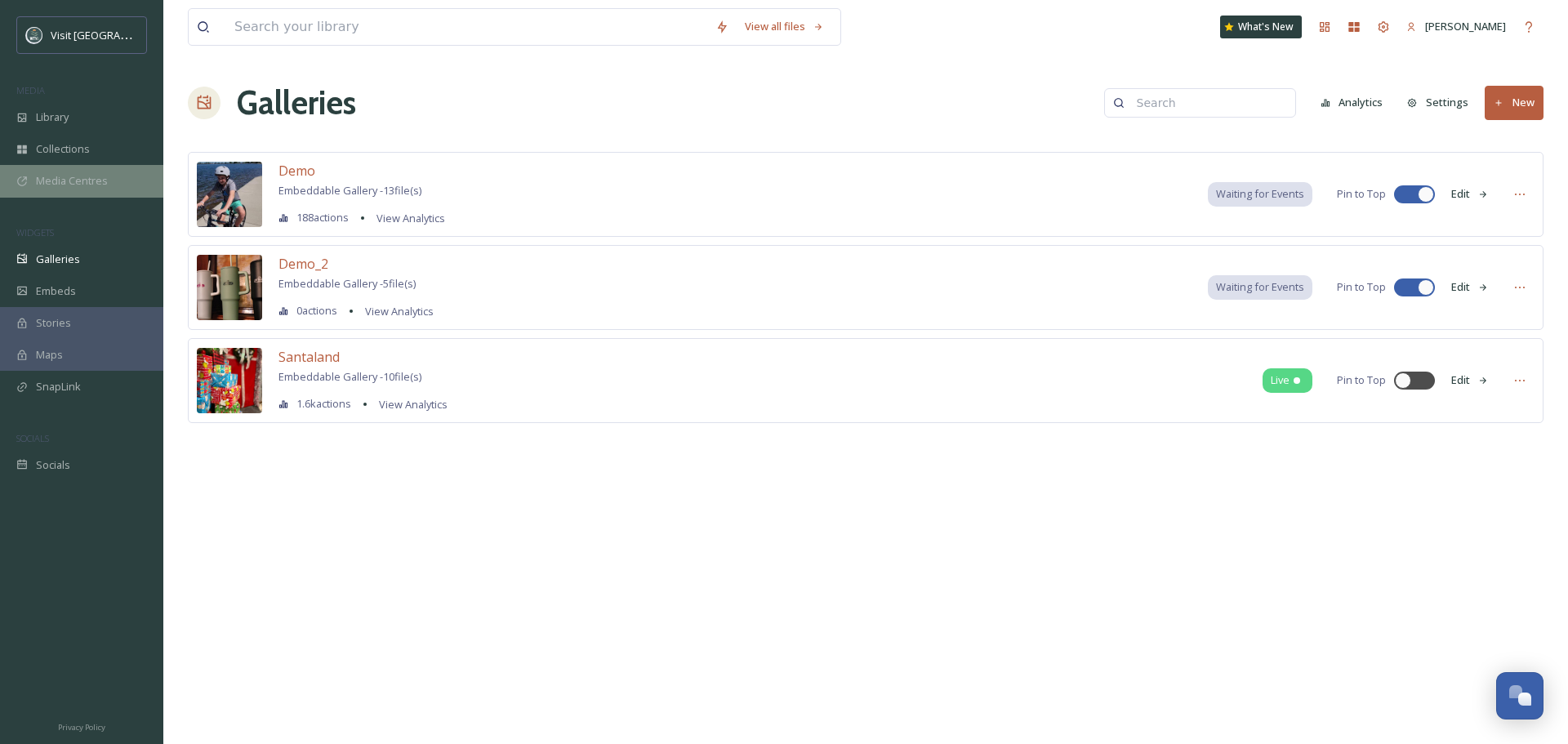
click at [45, 174] on span "Media Centres" at bounding box center [71, 181] width 72 height 16
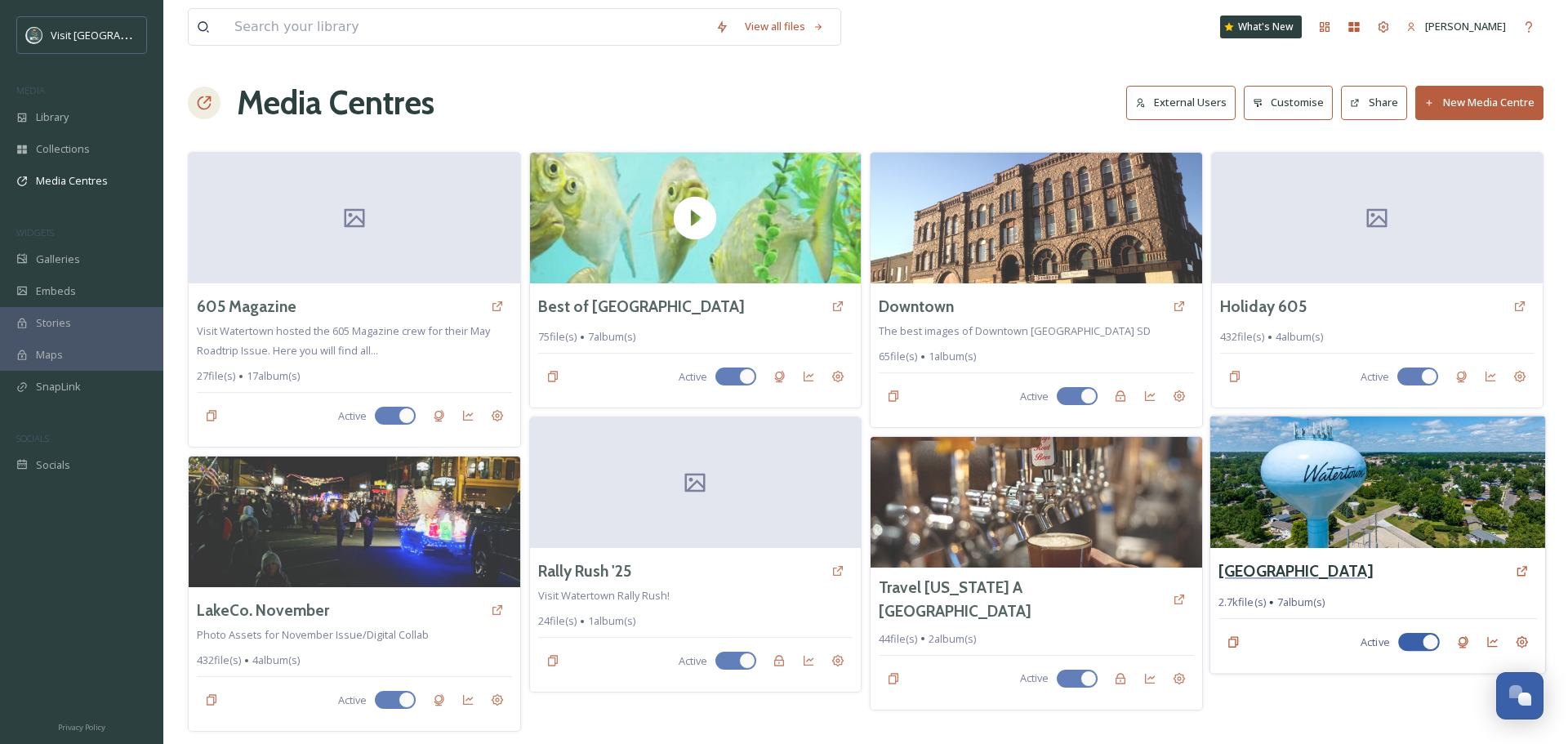
click at [1259, 569] on h3 "[GEOGRAPHIC_DATA]" at bounding box center [1296, 571] width 154 height 24
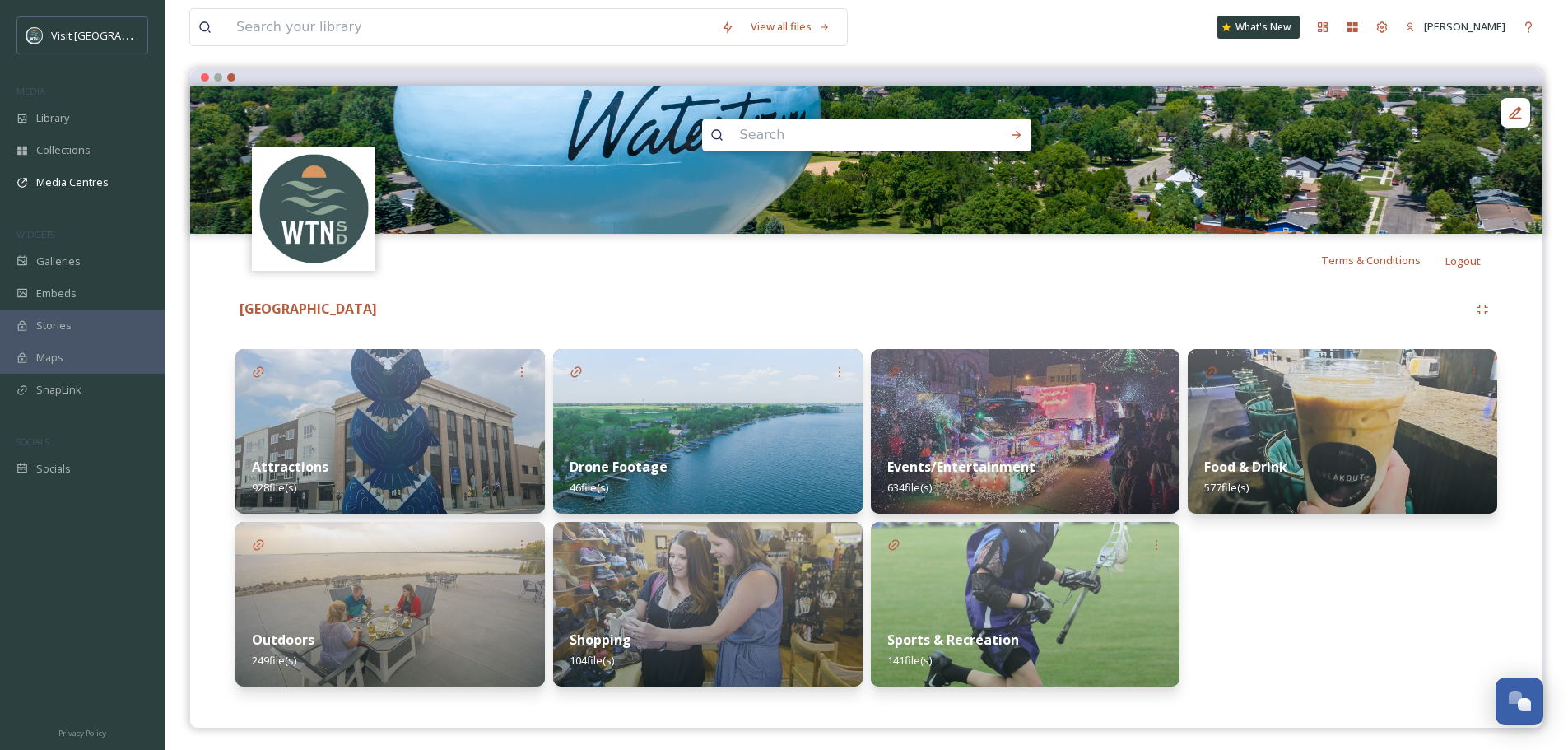
scroll to position [136, 0]
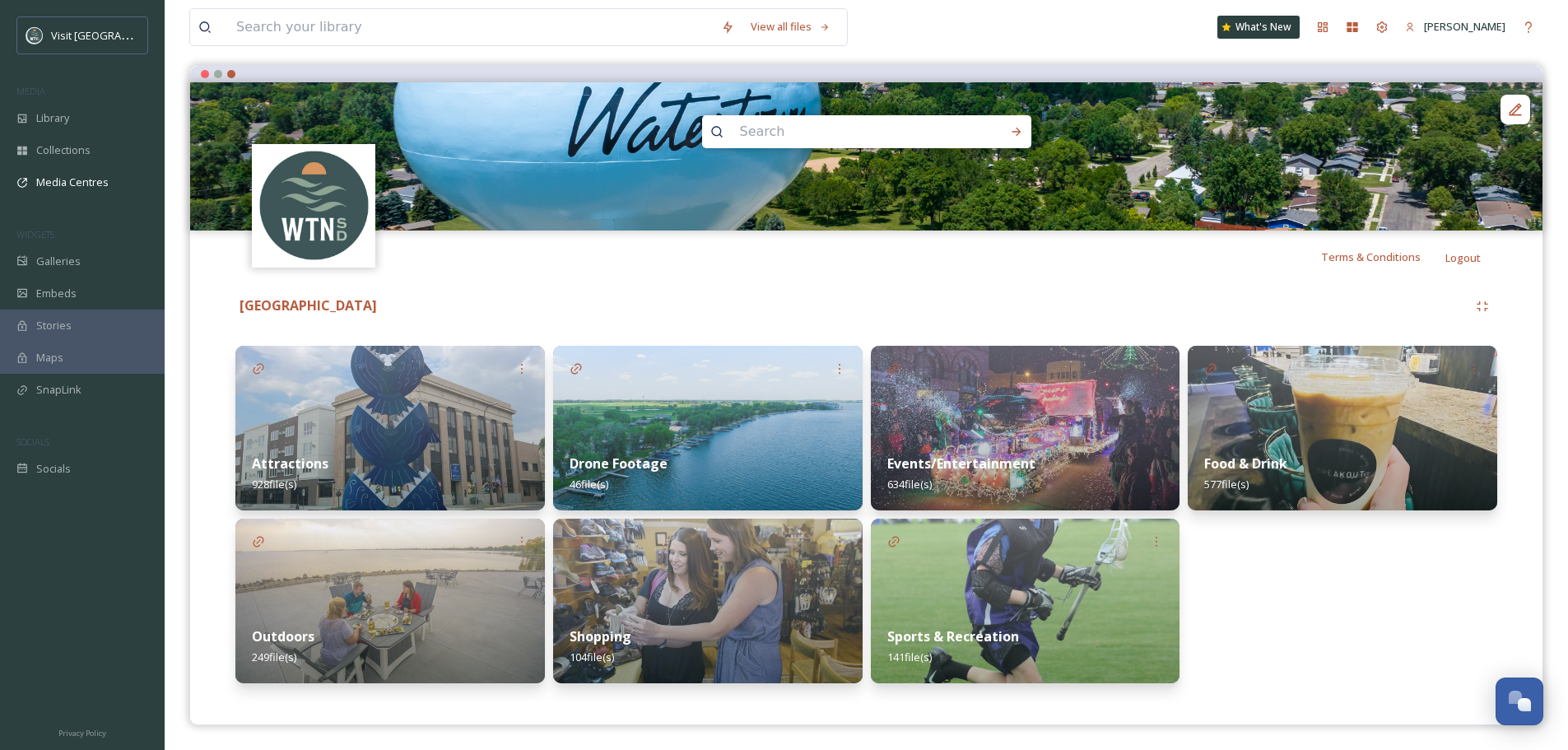
click at [681, 428] on img at bounding box center [708, 428] width 310 height 165
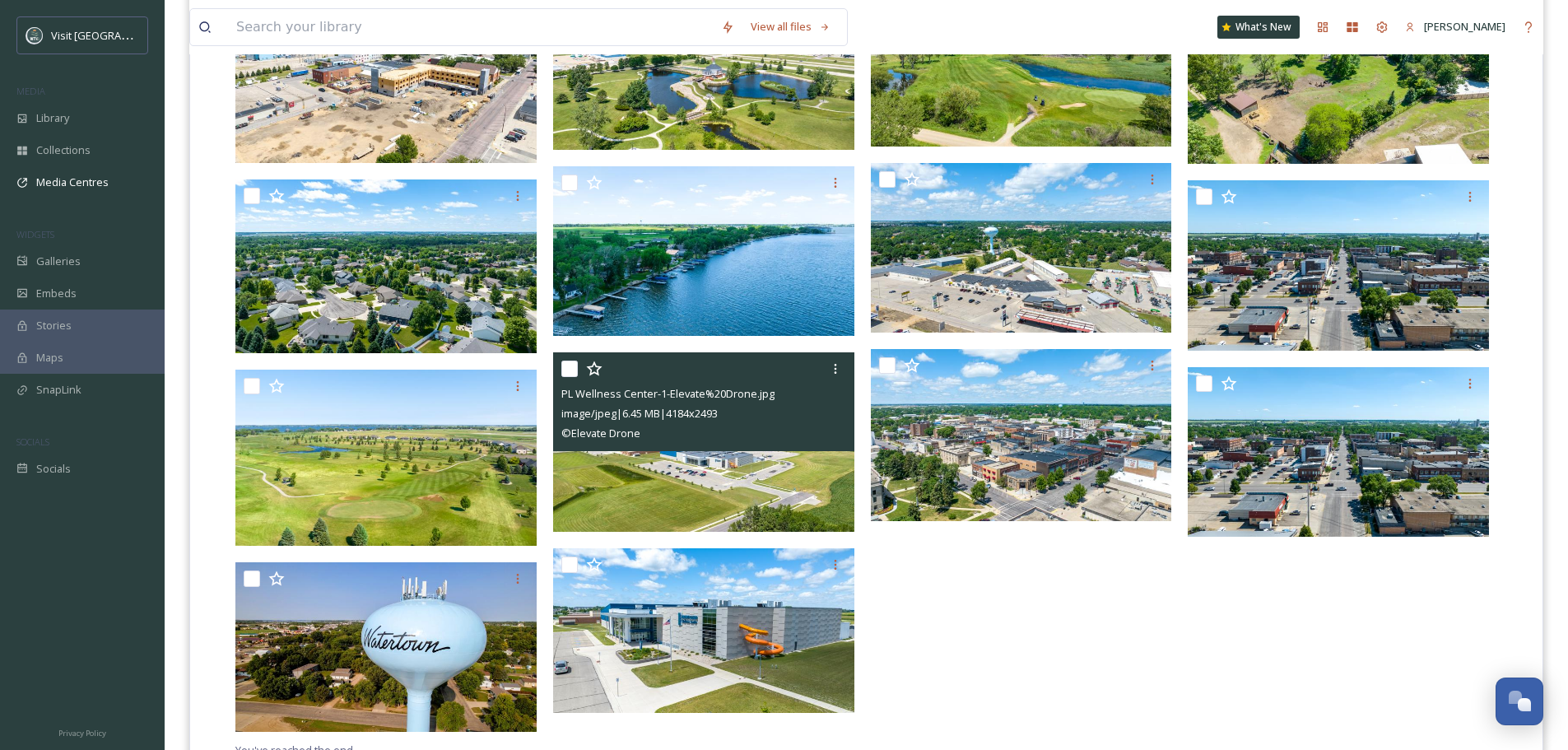
scroll to position [2127, 0]
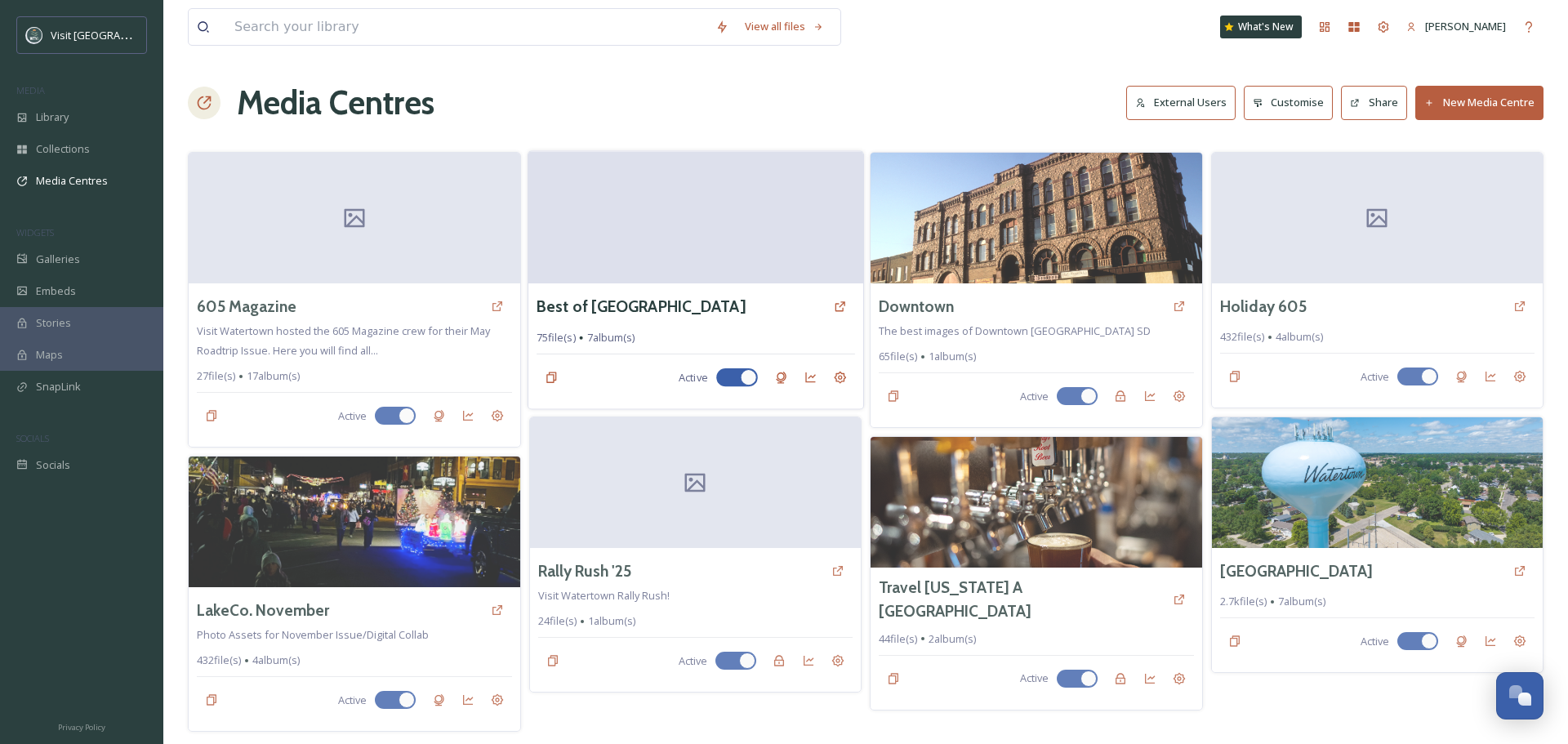
click at [704, 260] on video at bounding box center [695, 217] width 335 height 132
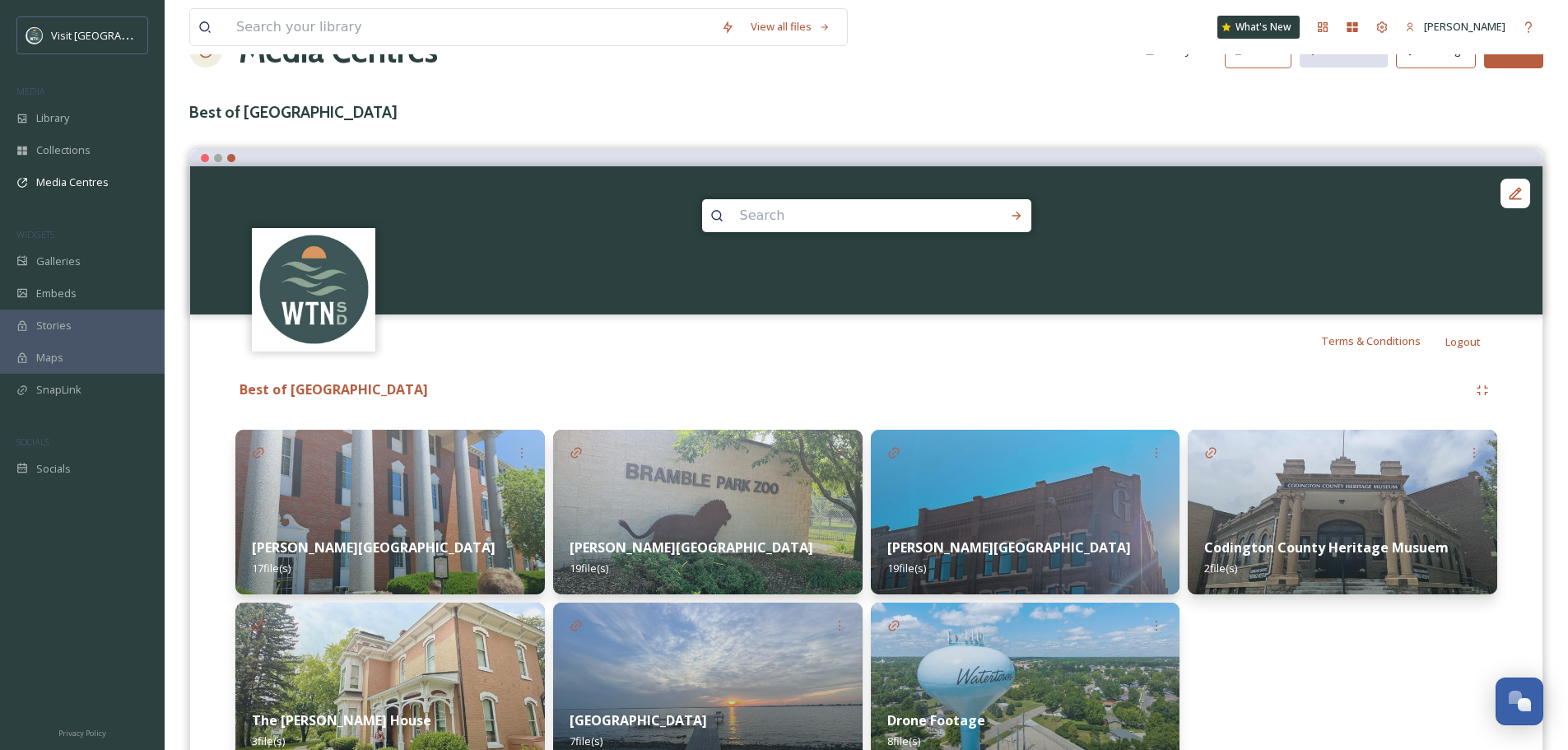
scroll to position [136, 0]
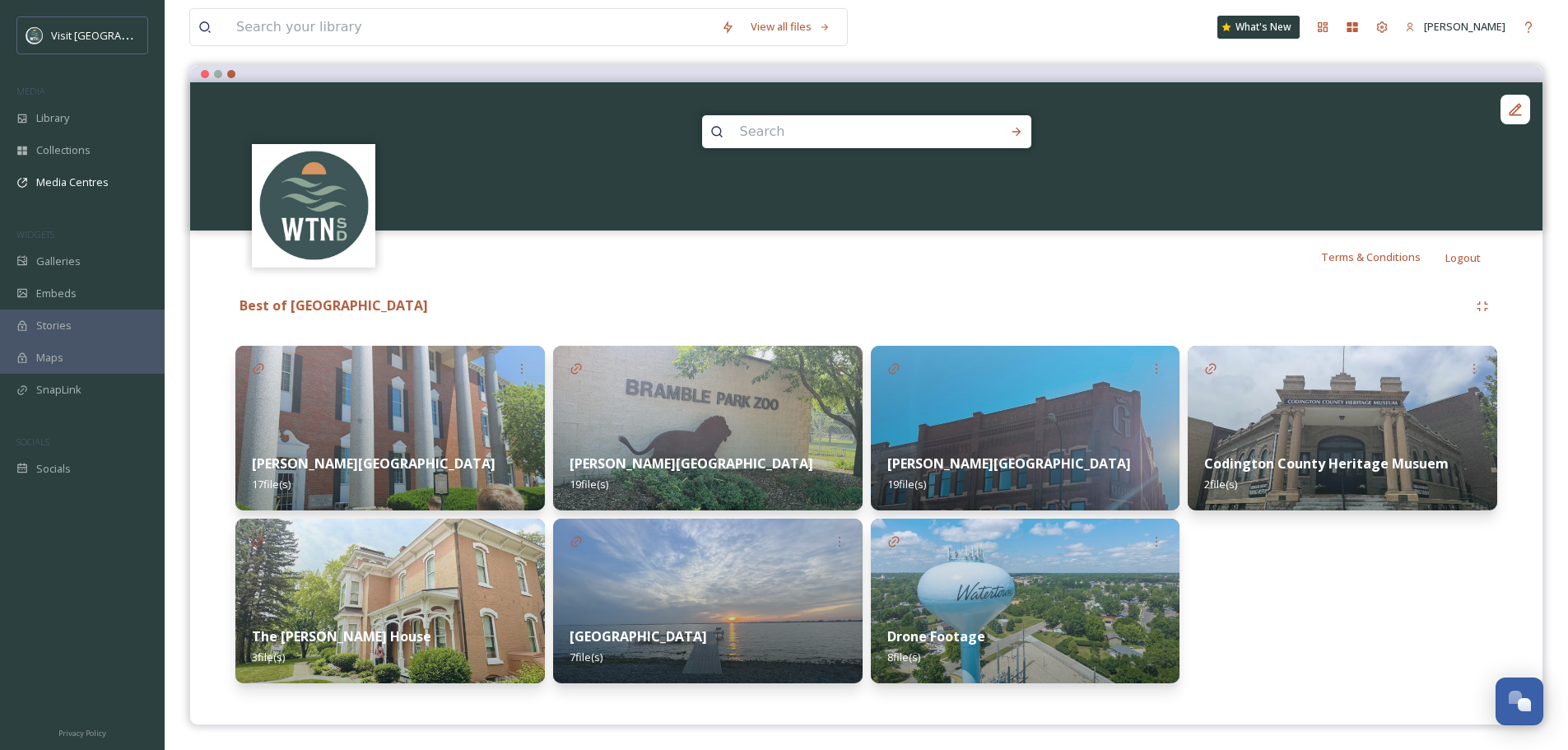
click at [986, 578] on img at bounding box center [1026, 601] width 310 height 165
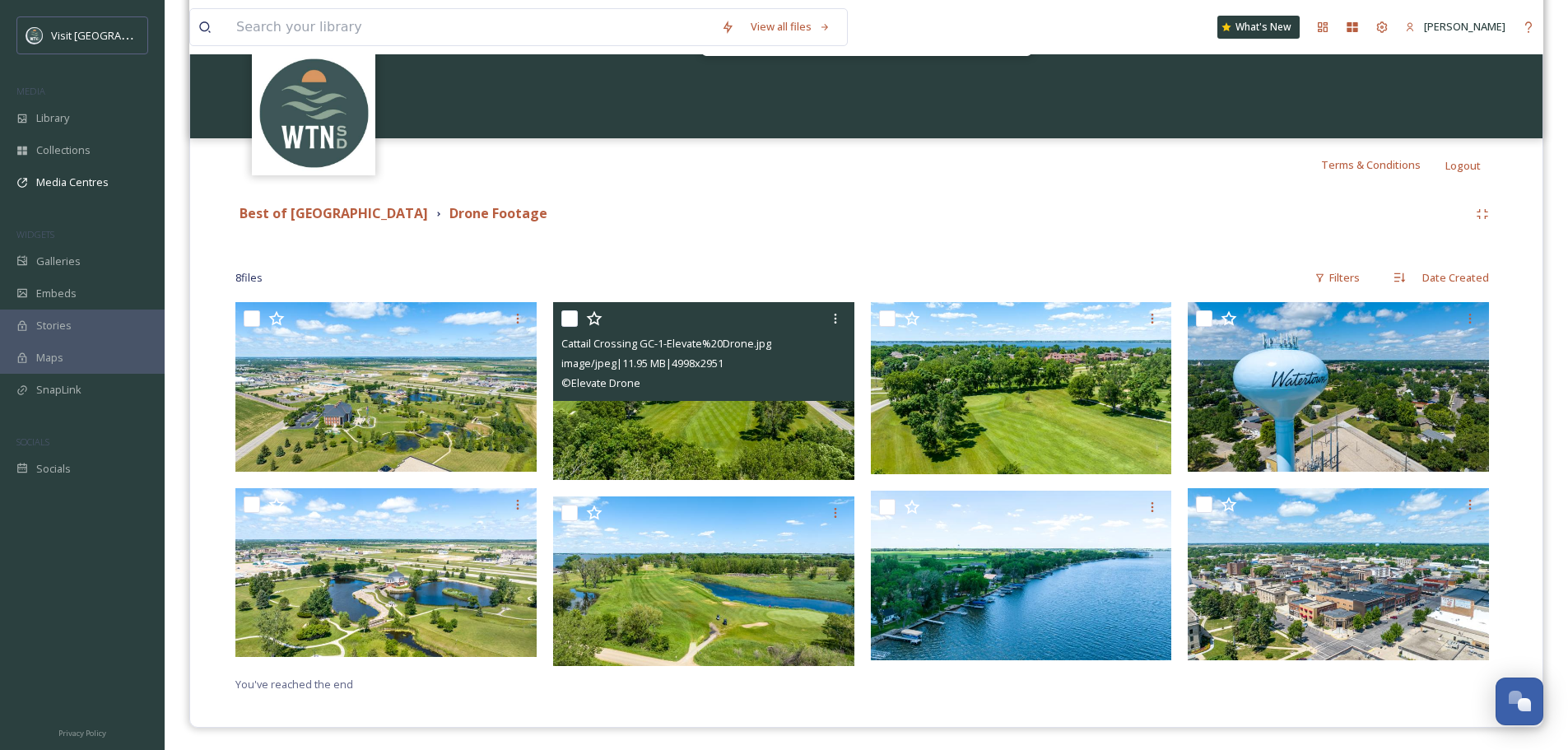
scroll to position [230, 0]
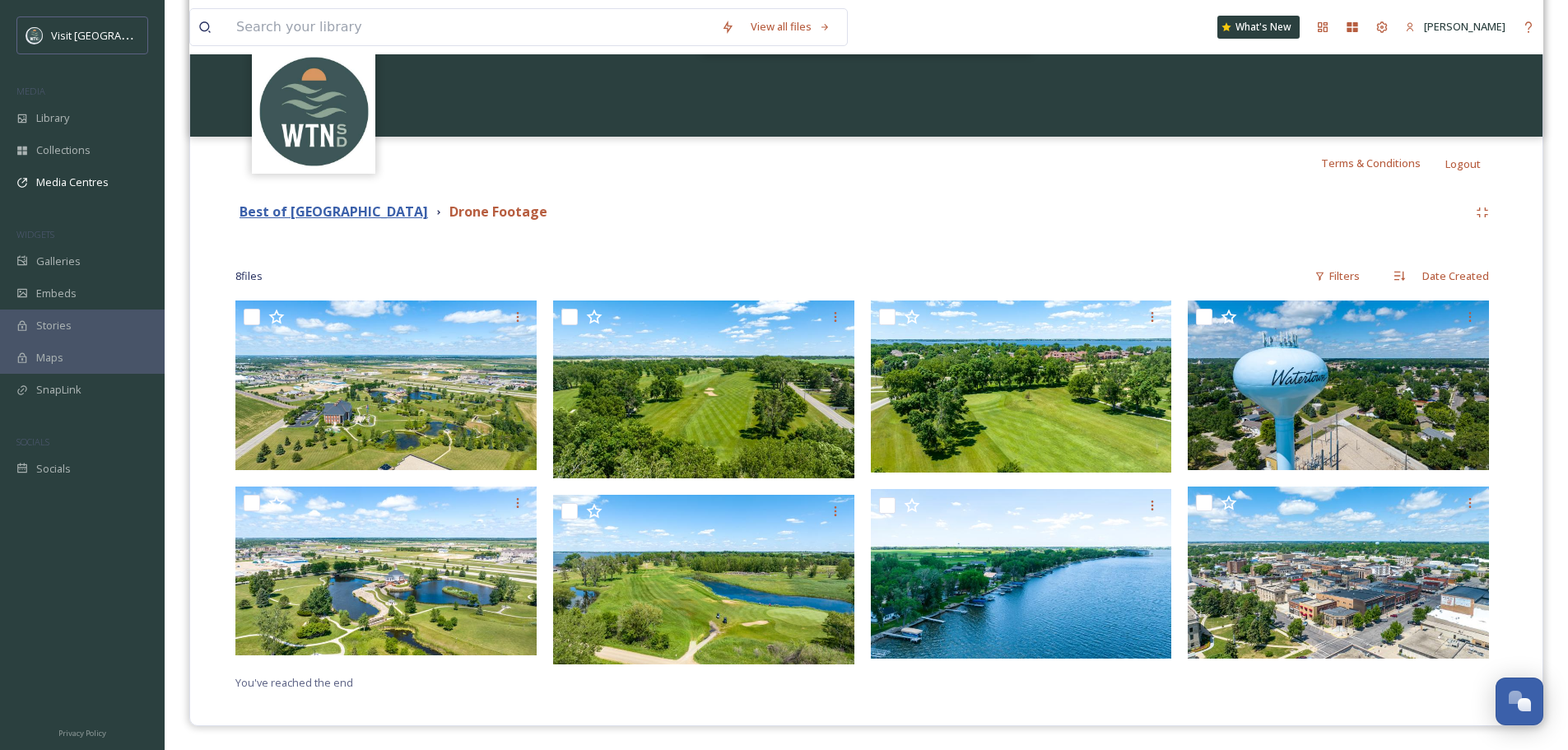
click at [310, 209] on strong "Best of [GEOGRAPHIC_DATA]" at bounding box center [333, 212] width 188 height 18
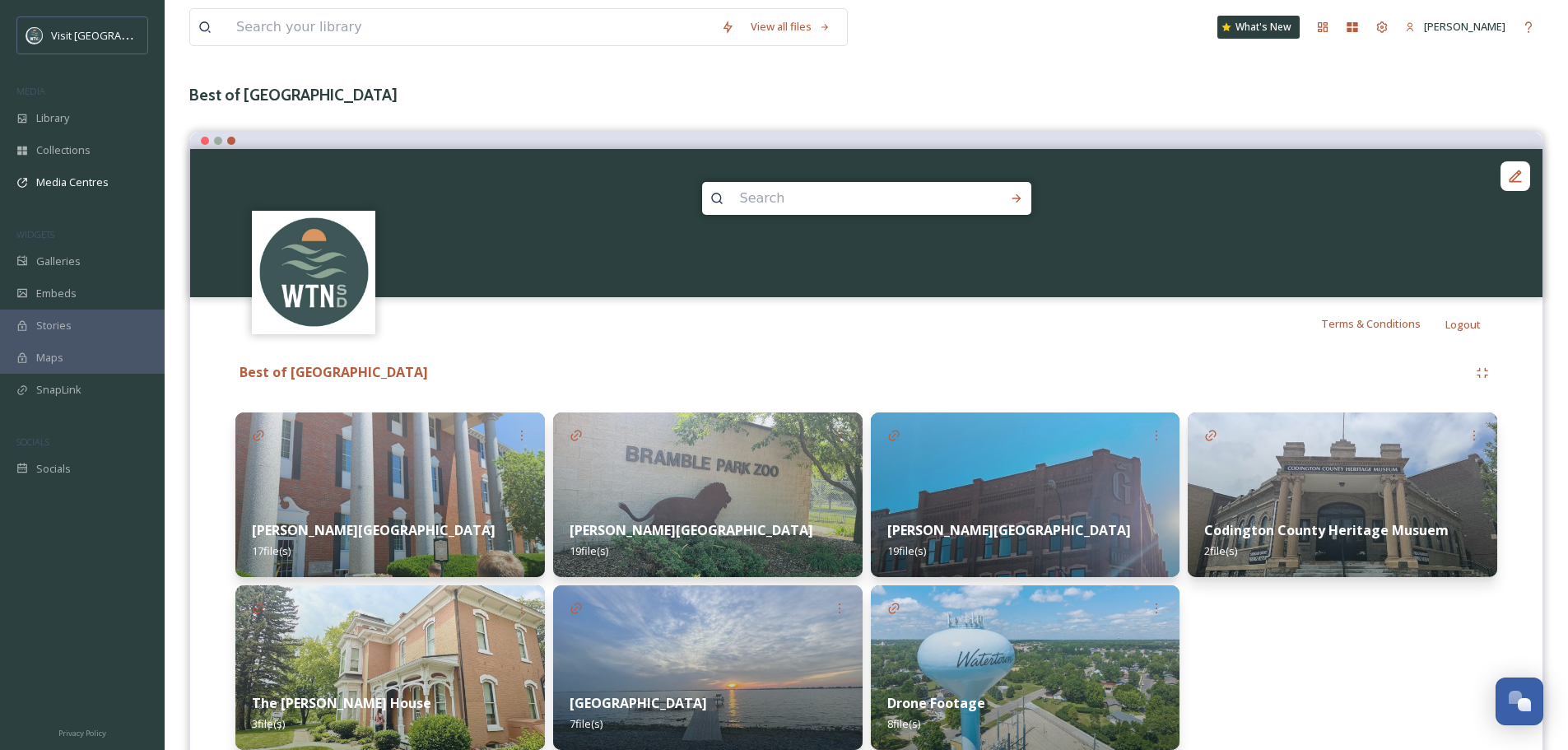
scroll to position [136, 0]
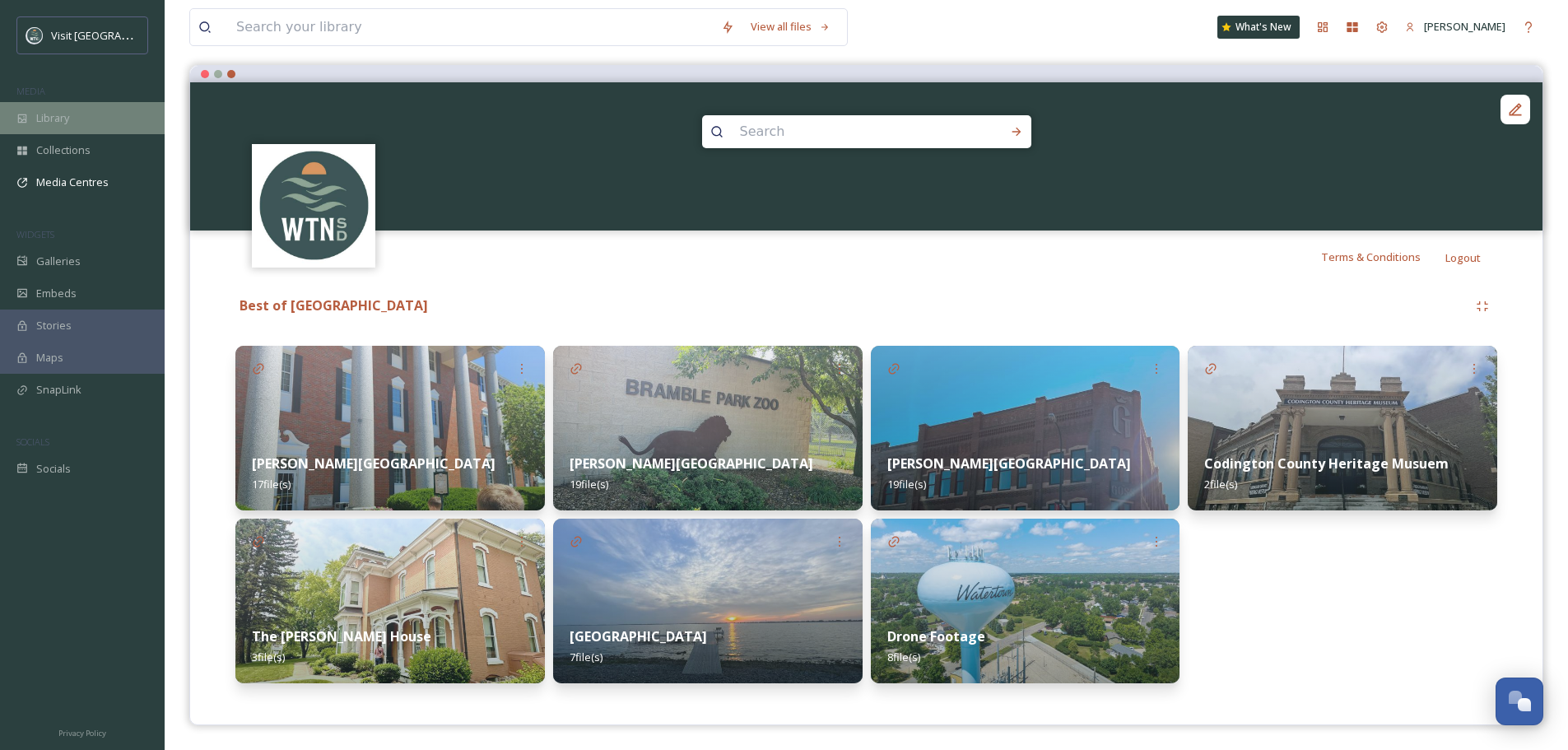
click at [46, 115] on span "Library" at bounding box center [52, 118] width 33 height 16
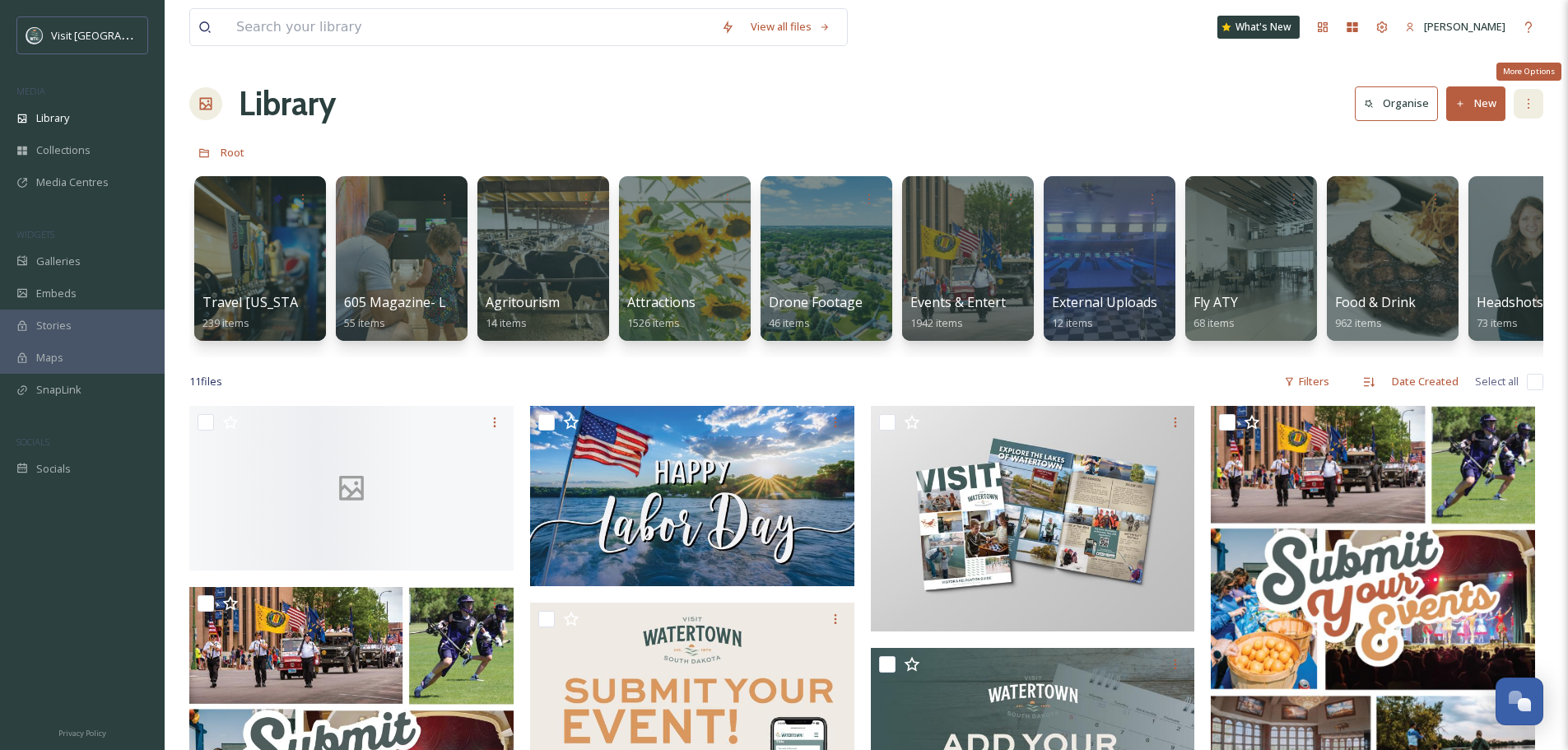
click at [1525, 112] on div "More Options" at bounding box center [1528, 103] width 29 height 29
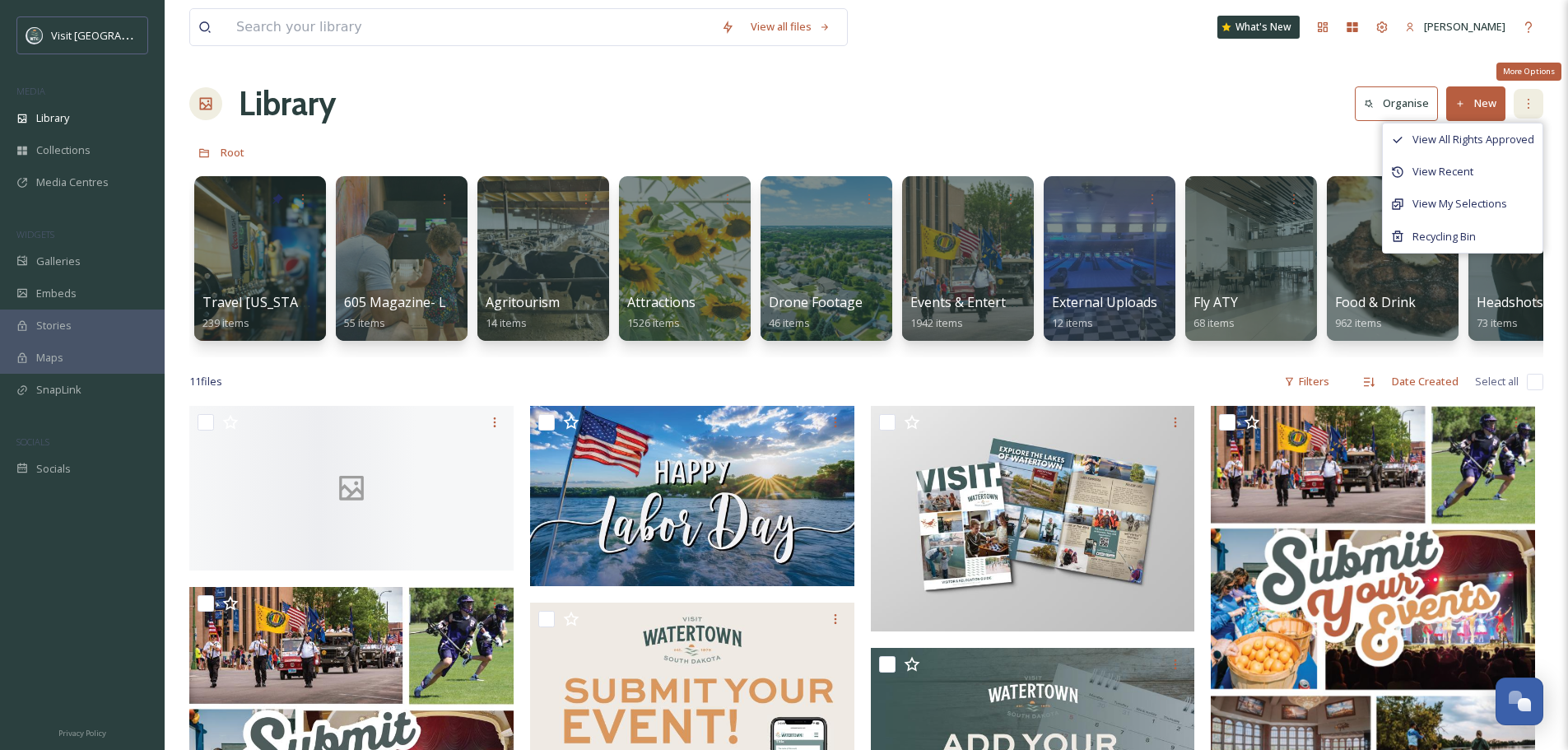
click at [1529, 108] on icon at bounding box center [1529, 104] width 2 height 10
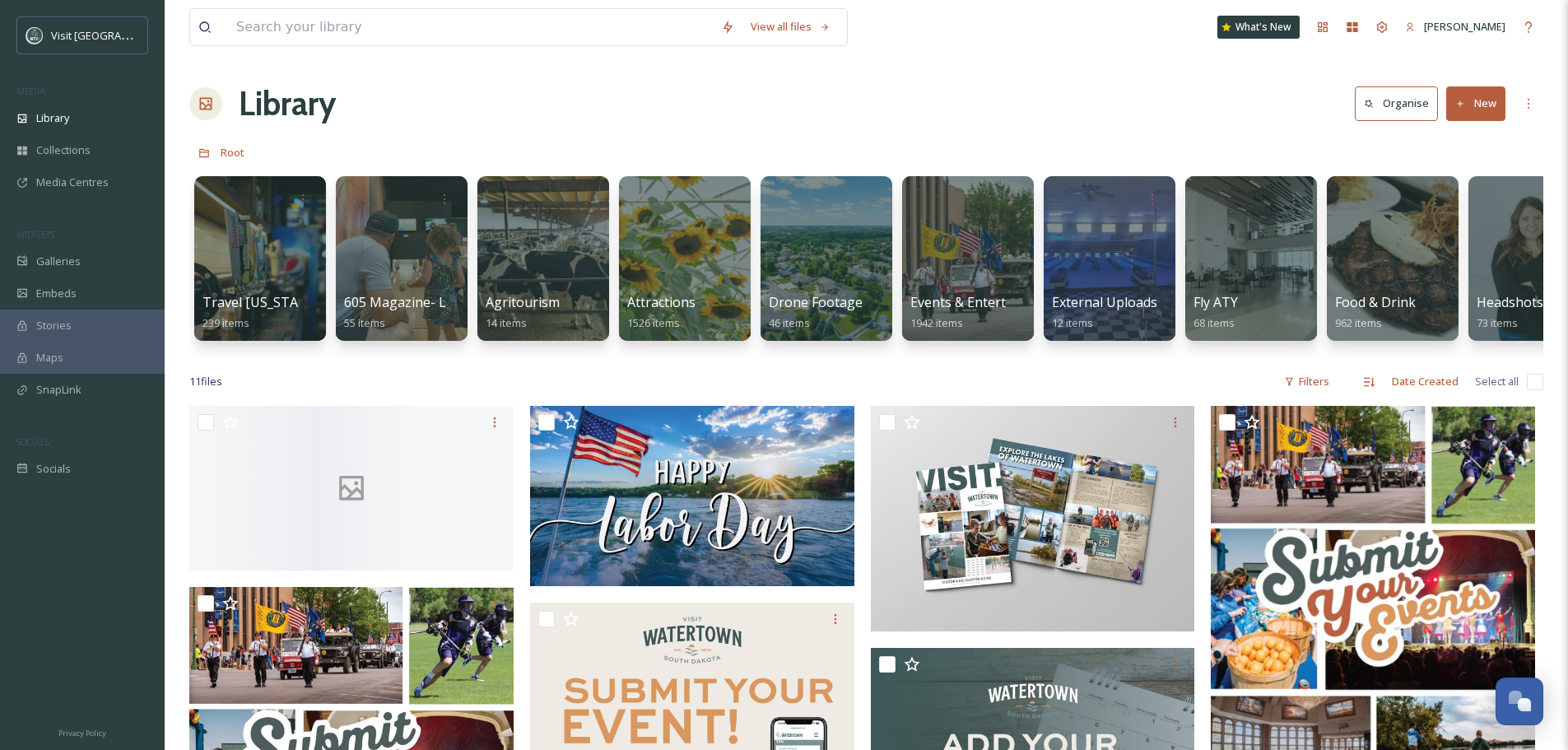
click at [863, 127] on div "Library Organise New" at bounding box center [866, 103] width 1355 height 49
click at [51, 357] on span "Maps" at bounding box center [49, 357] width 27 height 16
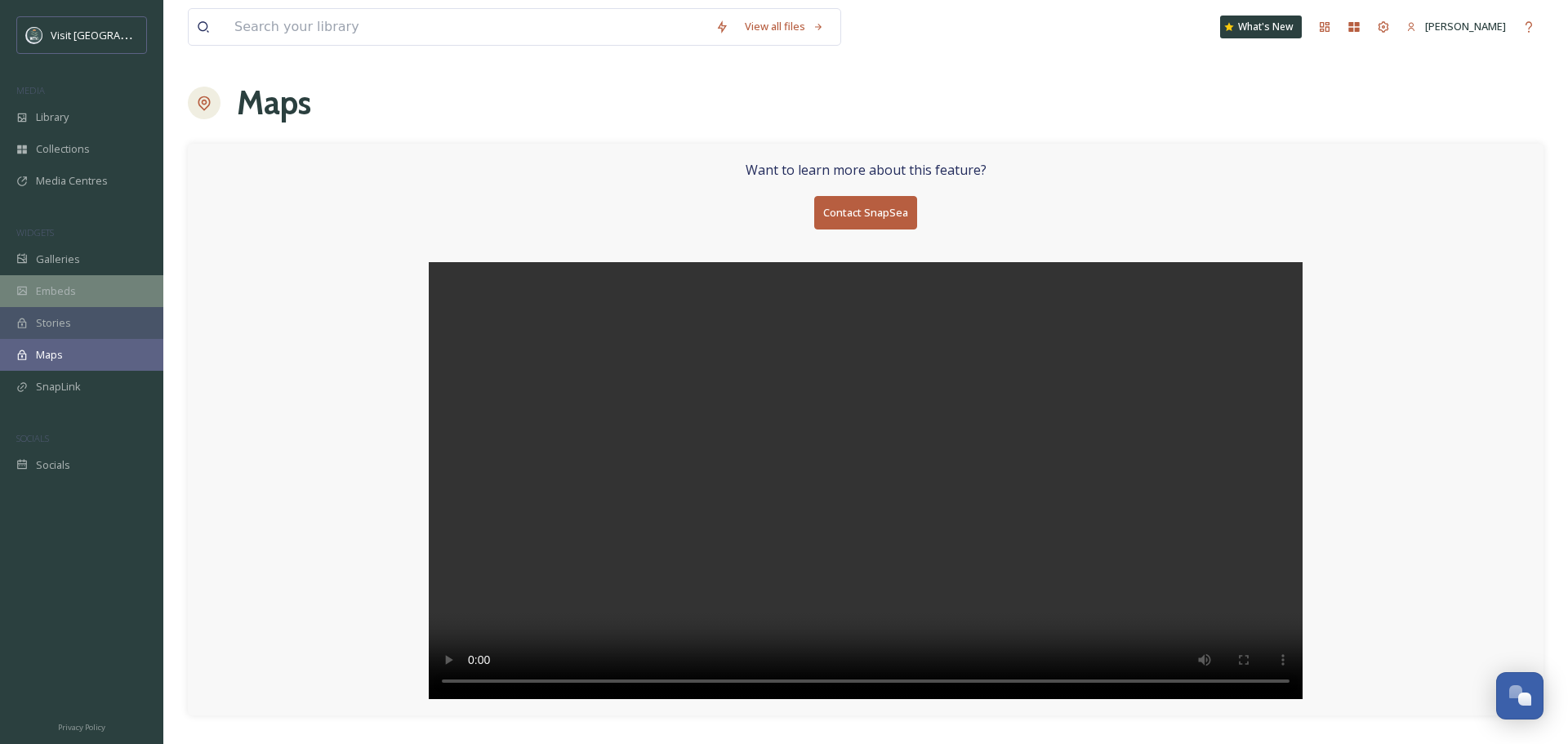
click at [56, 288] on span "Embeds" at bounding box center [56, 291] width 40 height 16
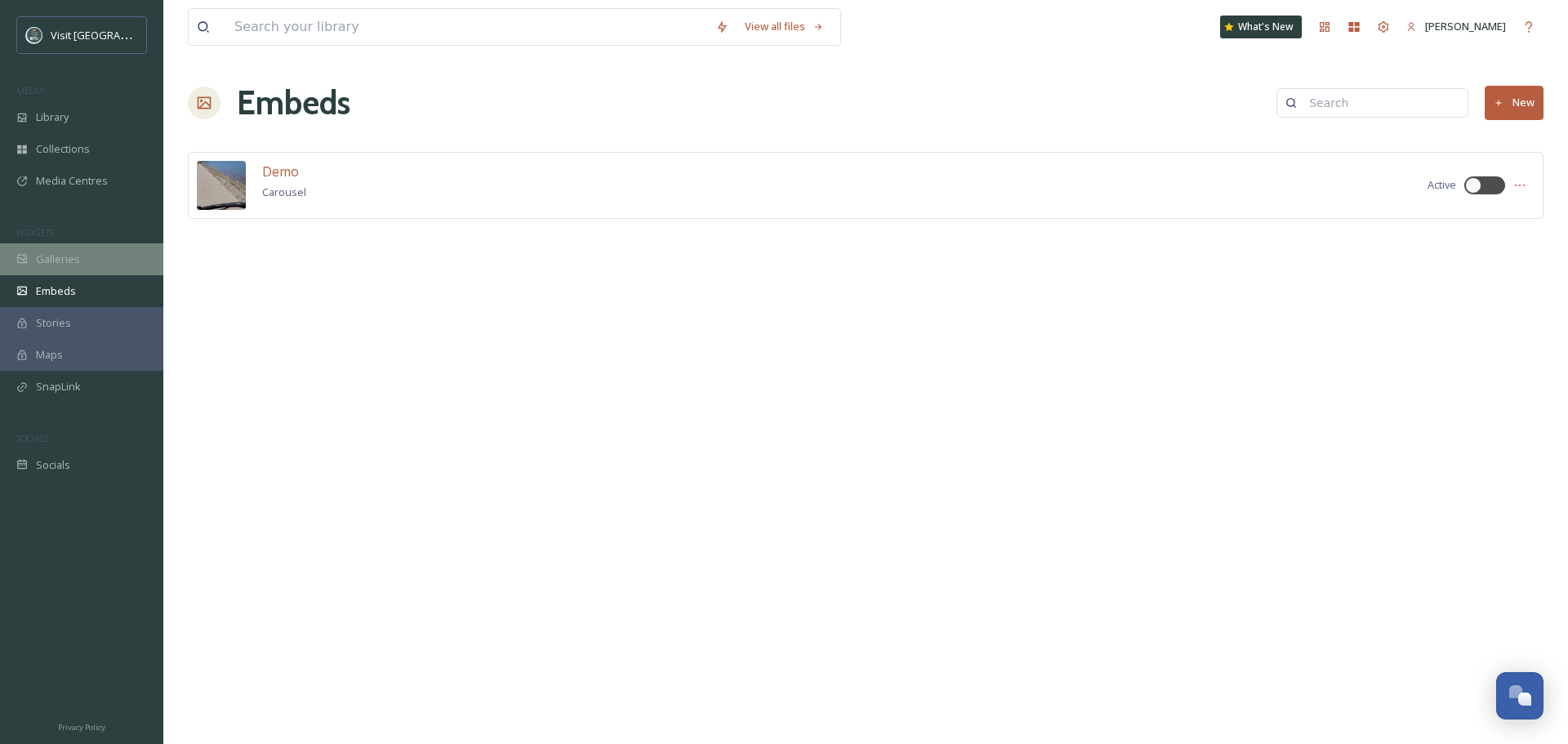
click at [57, 258] on span "Galleries" at bounding box center [57, 259] width 44 height 16
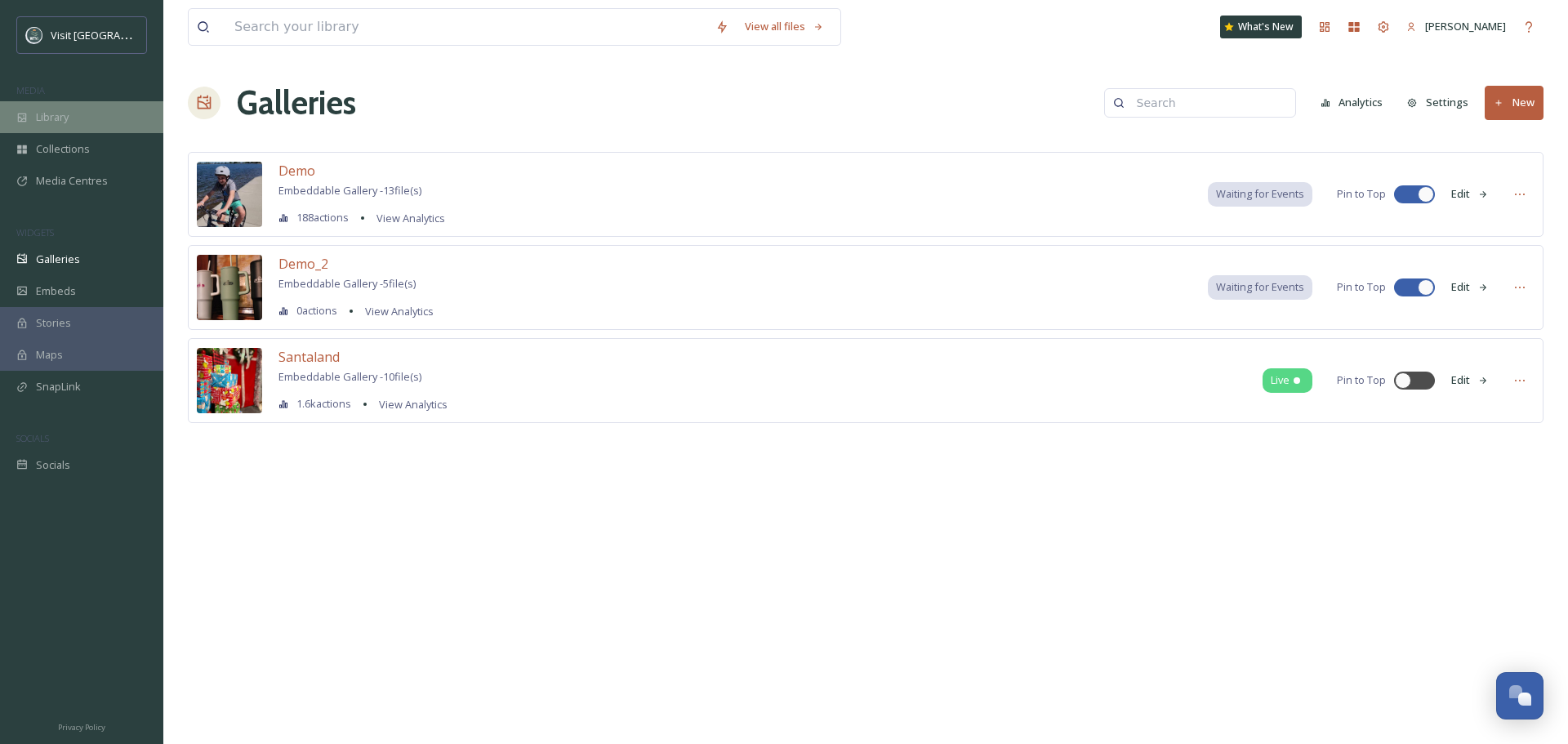
click at [57, 117] on span "Library" at bounding box center [51, 117] width 32 height 16
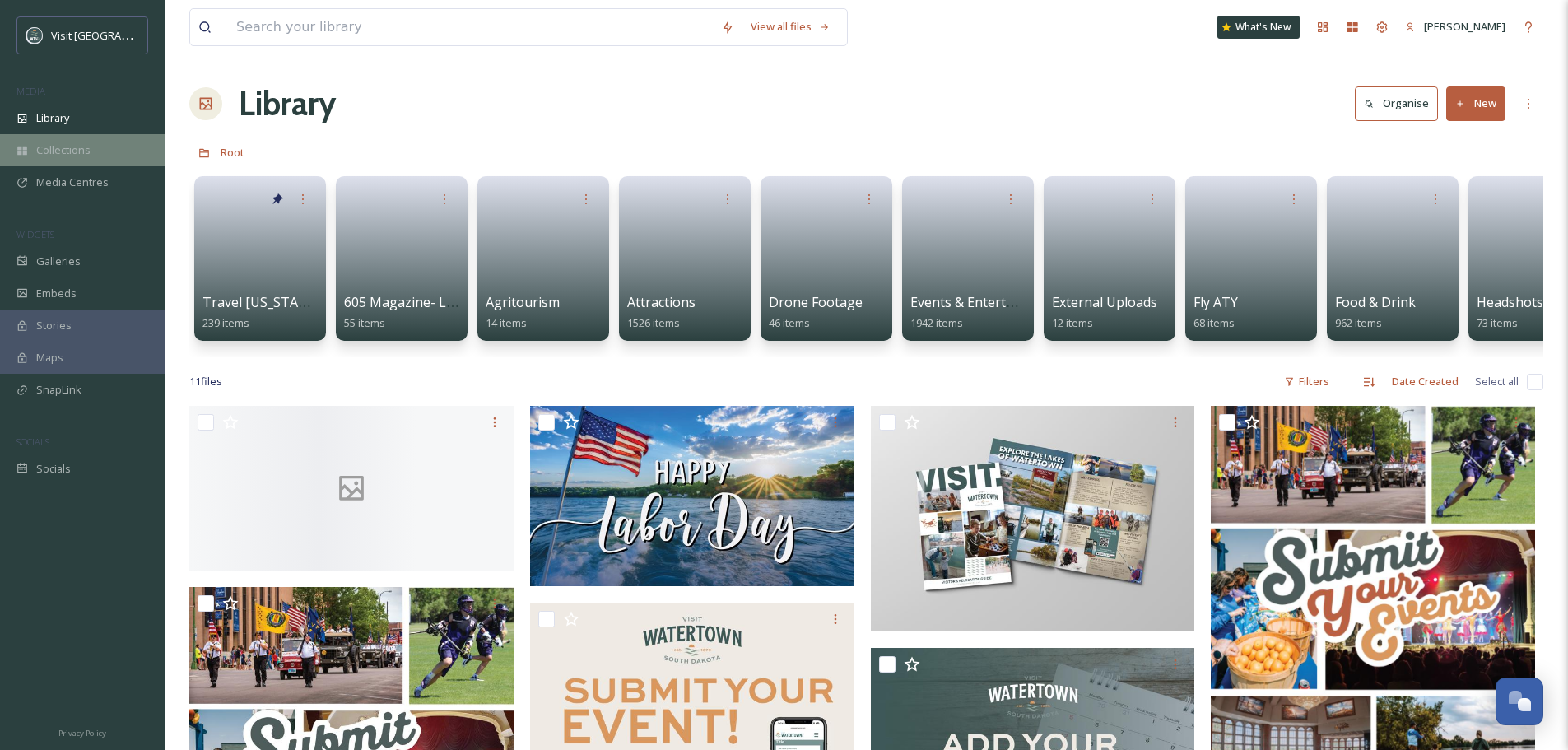
click at [50, 150] on span "Collections" at bounding box center [63, 150] width 54 height 16
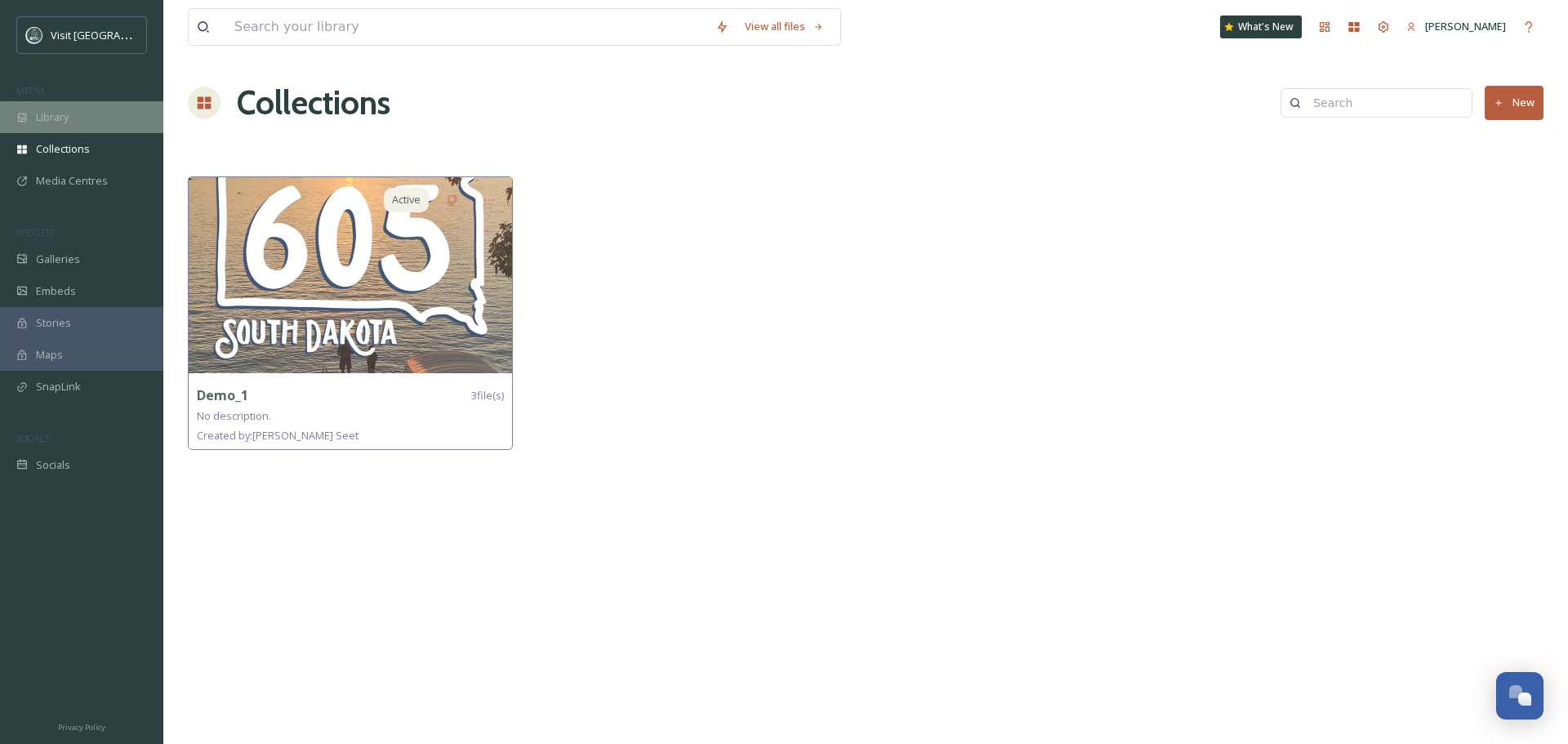
click at [61, 120] on span "Library" at bounding box center [51, 117] width 32 height 16
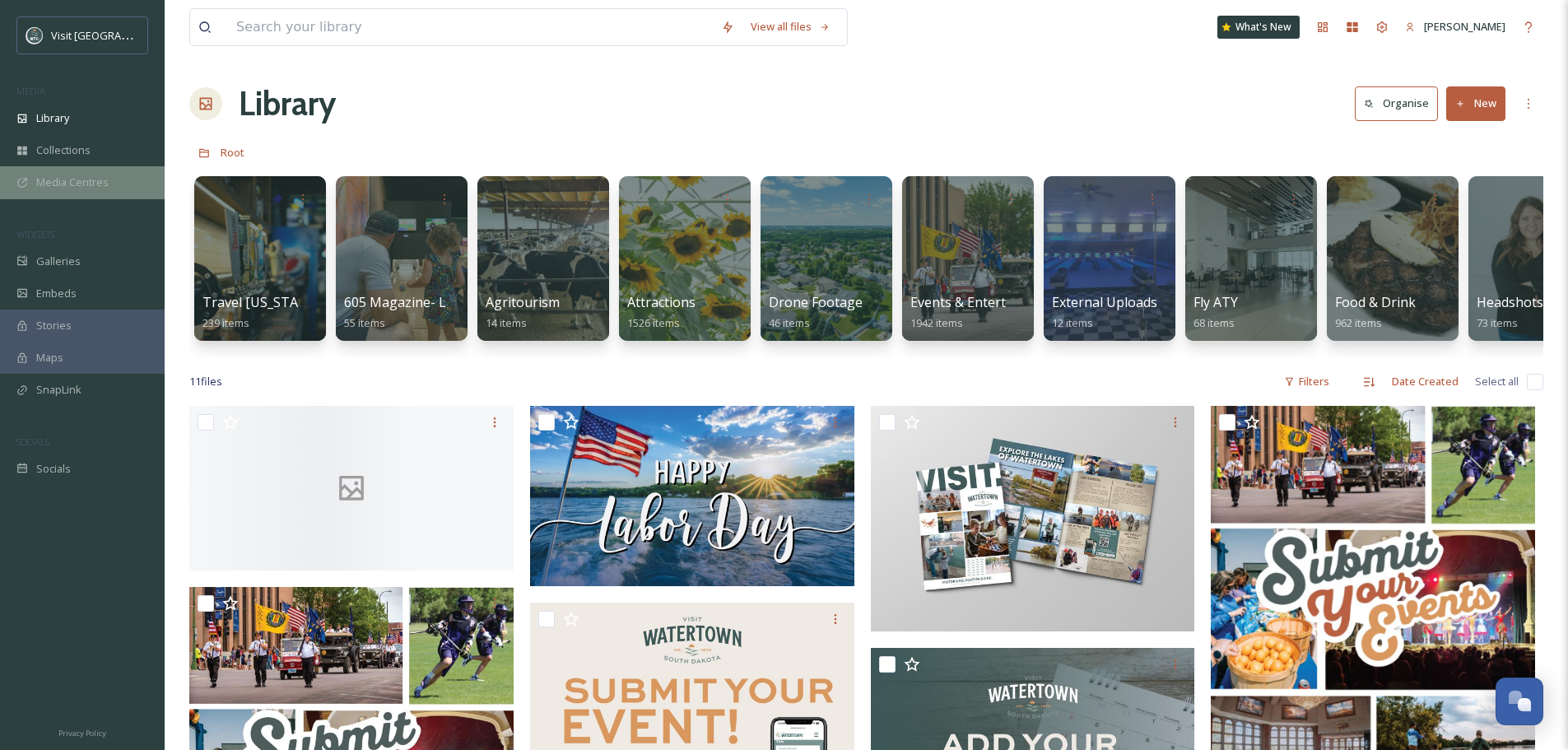
click at [57, 177] on span "Media Centres" at bounding box center [72, 182] width 73 height 16
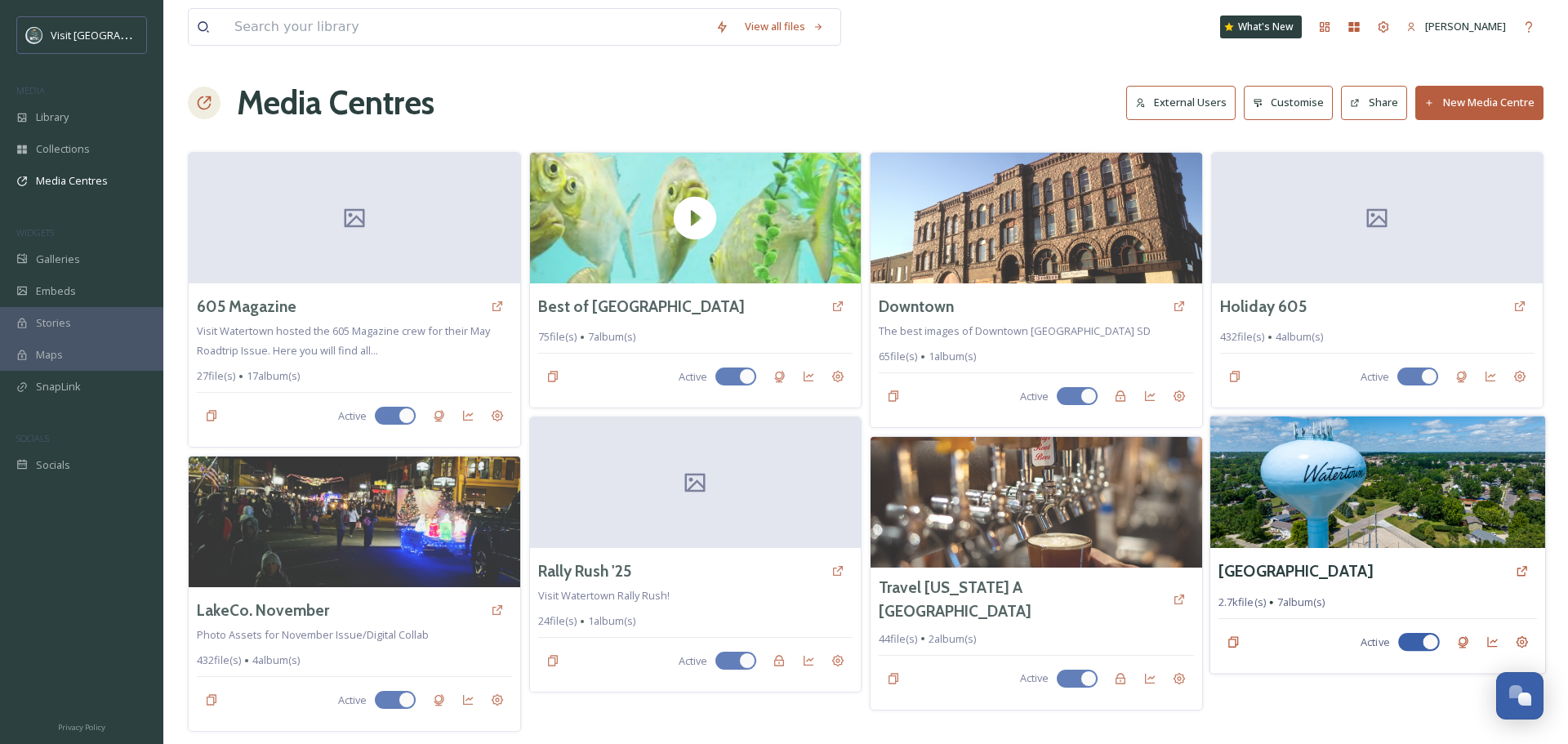
click at [1370, 449] on img at bounding box center [1376, 482] width 335 height 132
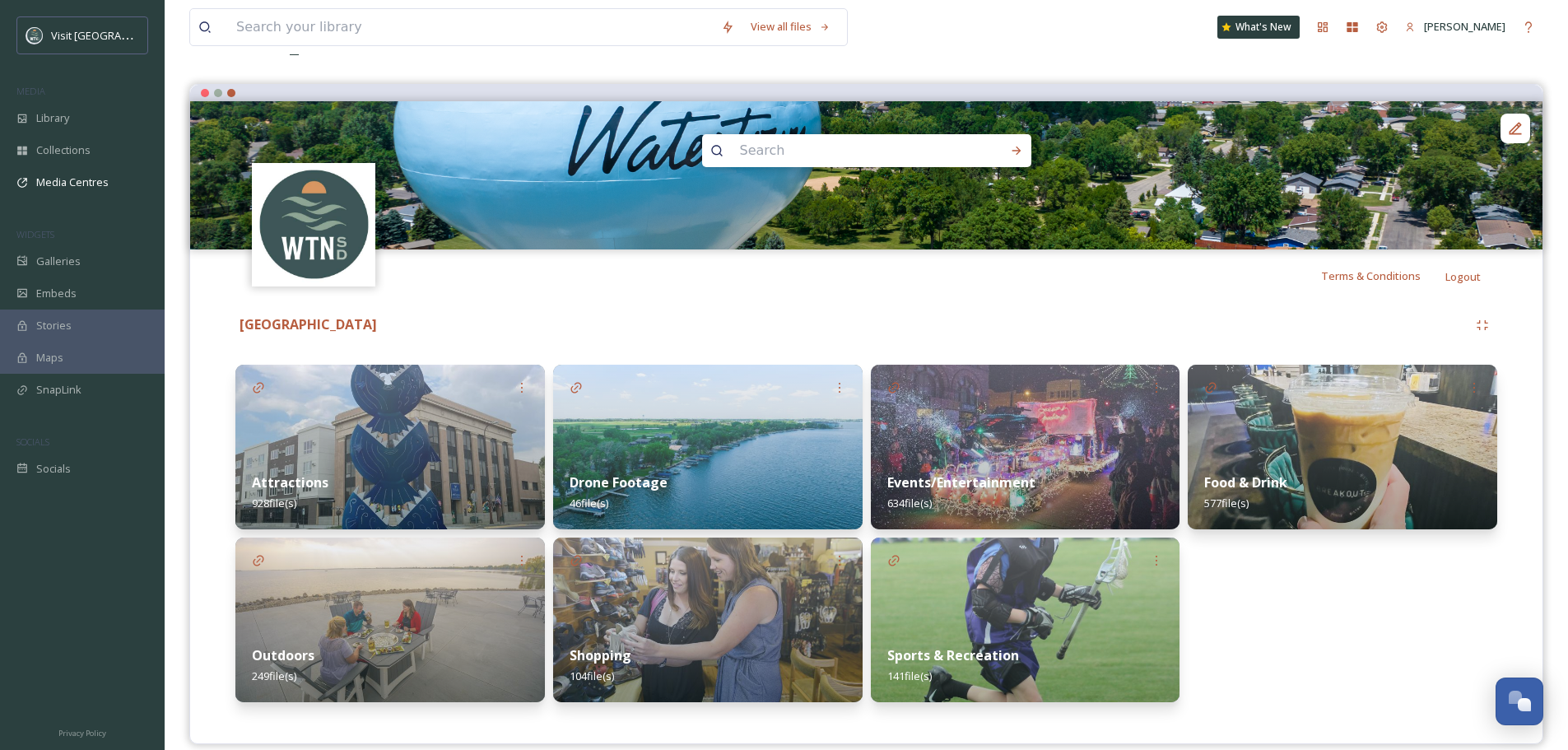
scroll to position [136, 0]
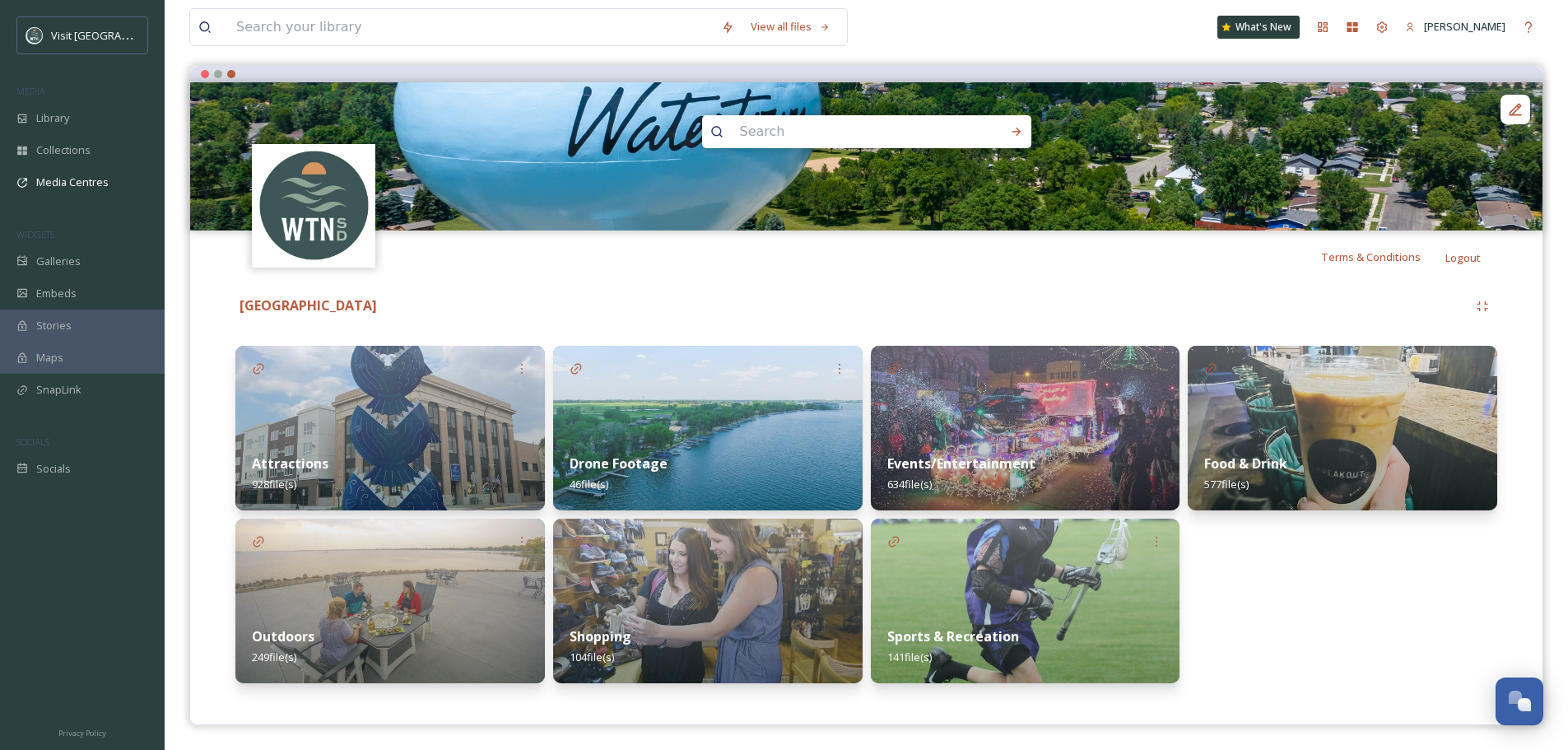
click at [836, 137] on input at bounding box center [845, 131] width 226 height 36
type input ".mp4"
click at [1018, 130] on icon at bounding box center [1016, 132] width 9 height 8
